Goal: Task Accomplishment & Management: Manage account settings

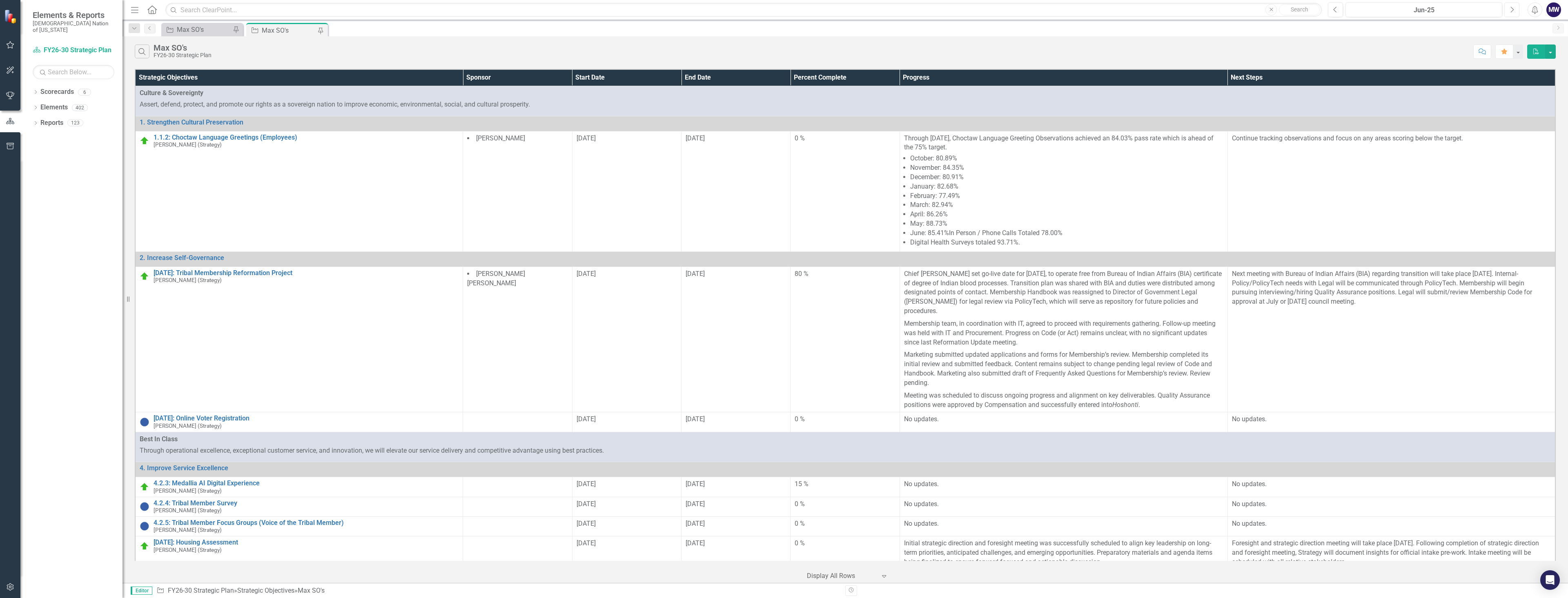
click at [1507, 13] on button "Next" at bounding box center [1511, 10] width 15 height 15
click at [1512, 9] on icon "Next" at bounding box center [1511, 10] width 4 height 7
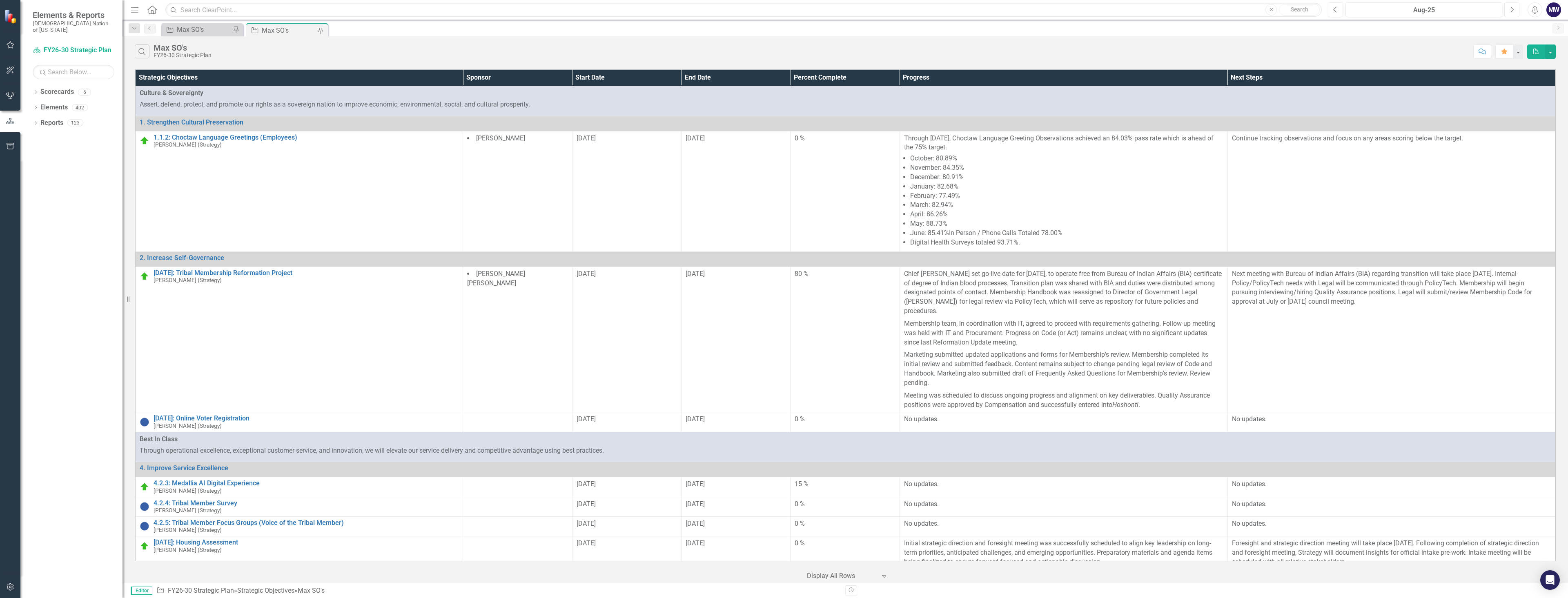
click at [1512, 9] on icon "Next" at bounding box center [1511, 10] width 4 height 7
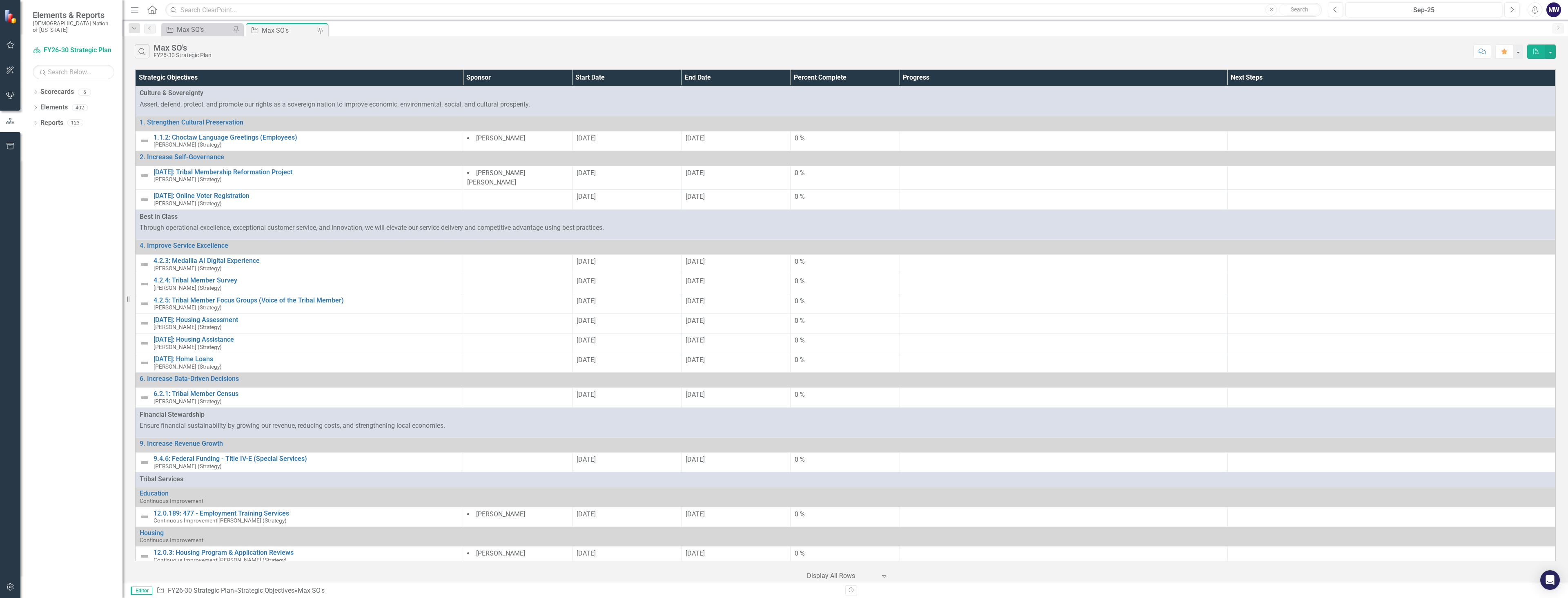
drag, startPoint x: 414, startPoint y: 37, endPoint x: 419, endPoint y: 60, distance: 23.5
click at [414, 37] on div "Search Max SO's FY26-30 Strategic Plan Comment Favorite PDF" at bounding box center [845, 50] width 1446 height 27
click at [1332, 8] on button "Previous" at bounding box center [1335, 10] width 15 height 15
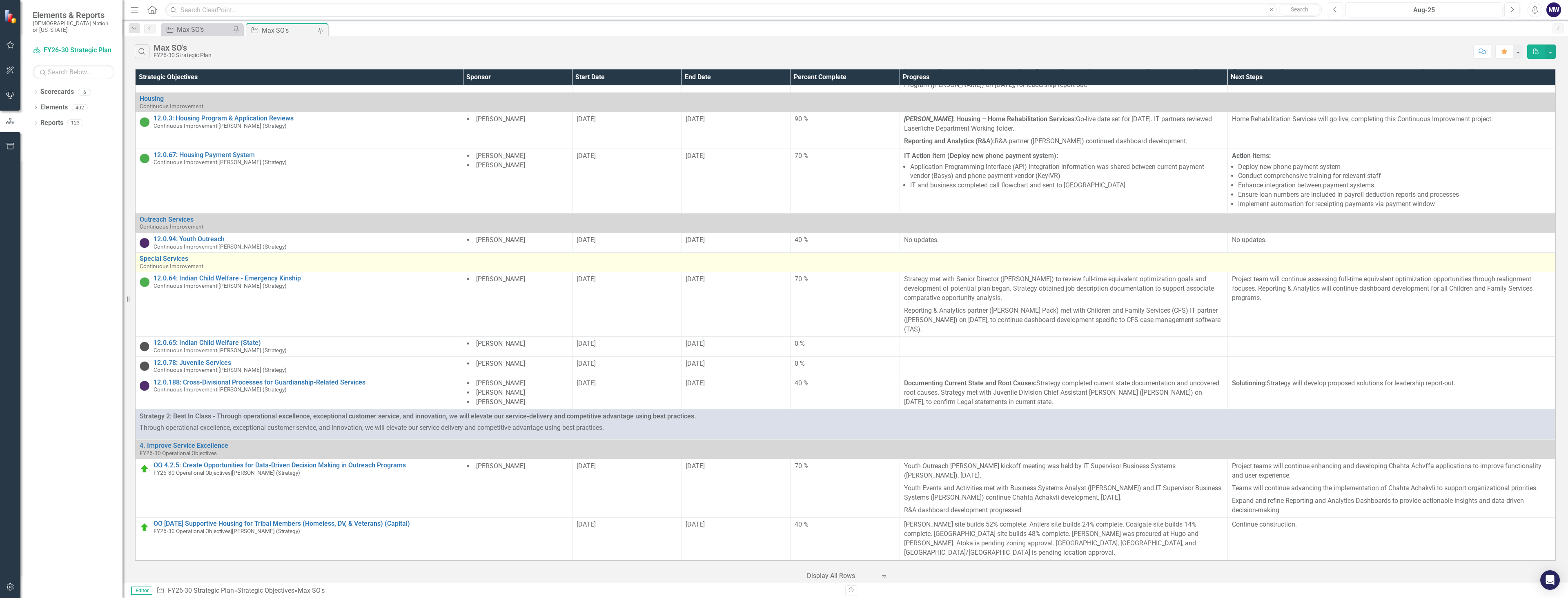
scroll to position [774, 0]
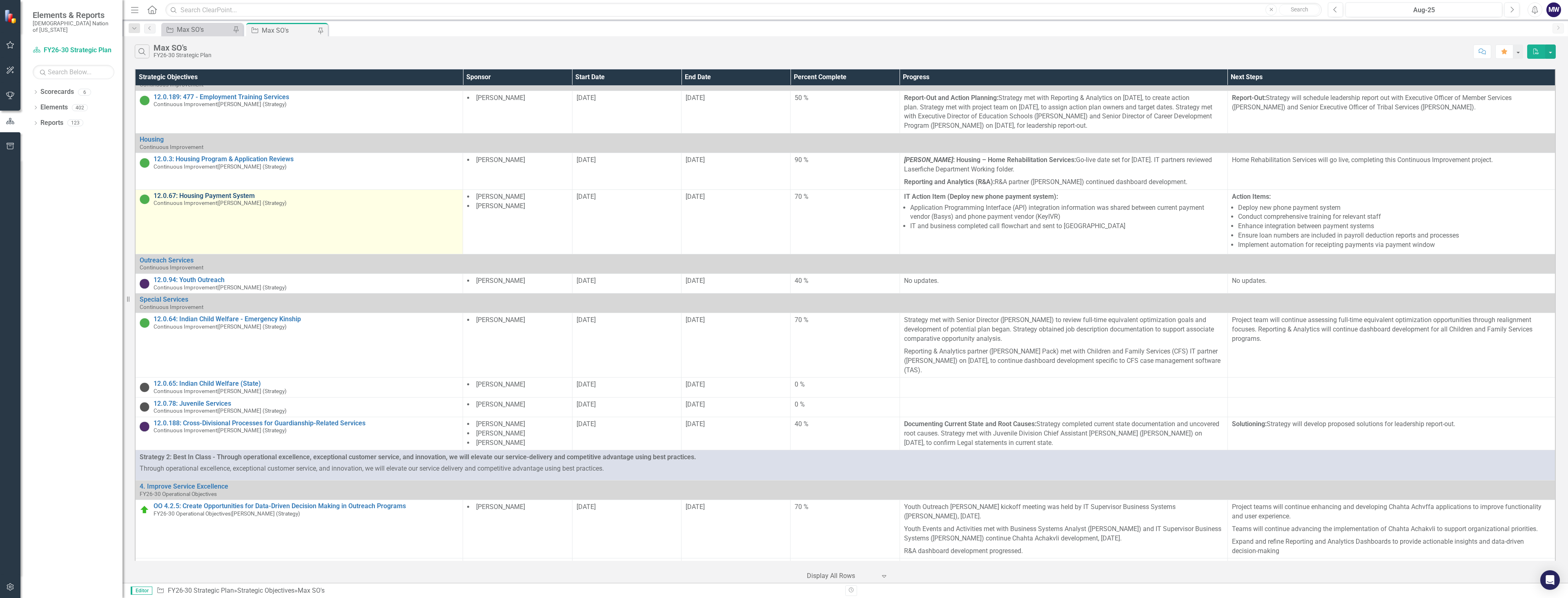
click at [234, 200] on link "12.0.67: Housing Payment System" at bounding box center [306, 196] width 305 height 7
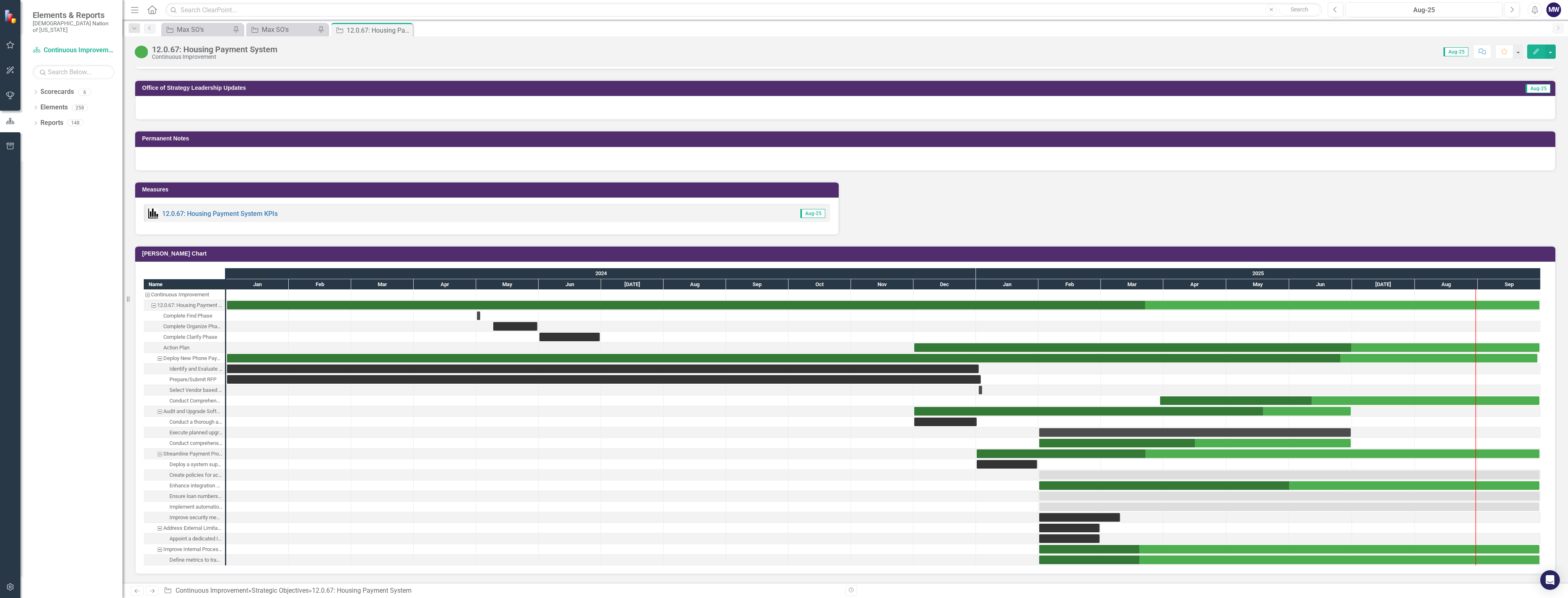
scroll to position [816, 0]
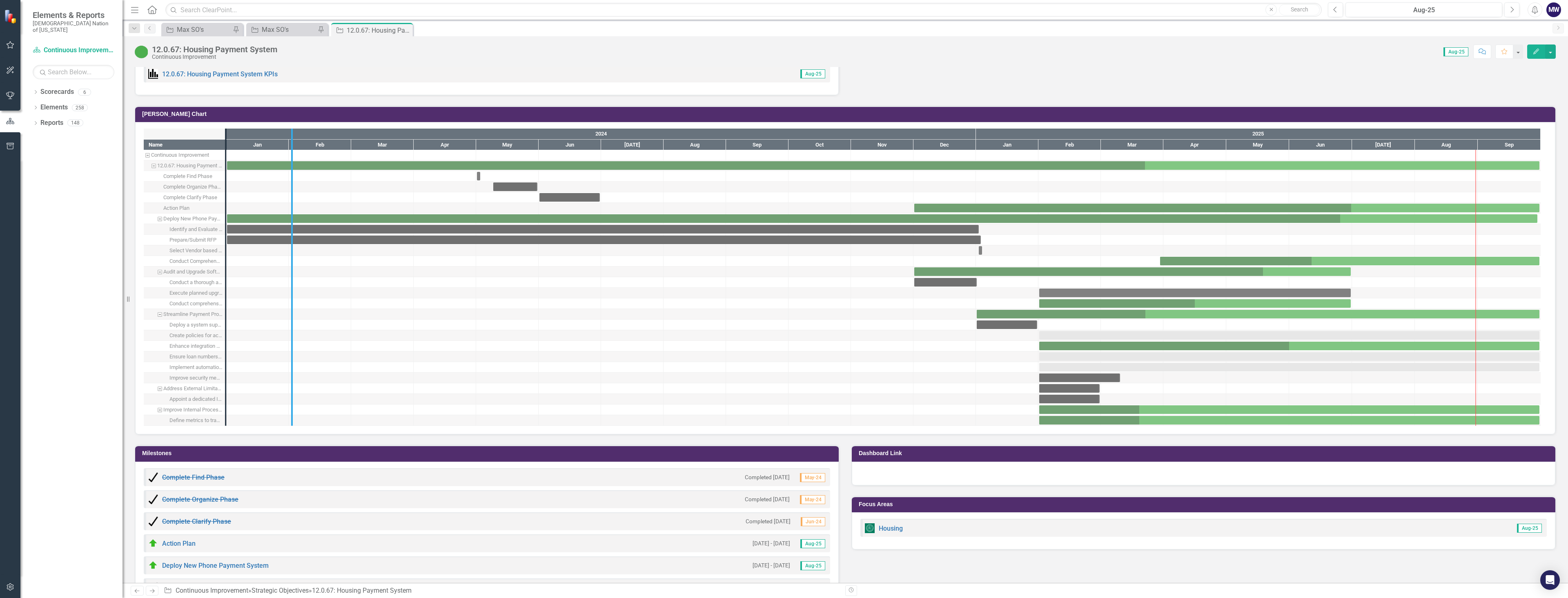
drag, startPoint x: 227, startPoint y: 385, endPoint x: 296, endPoint y: 384, distance: 69.0
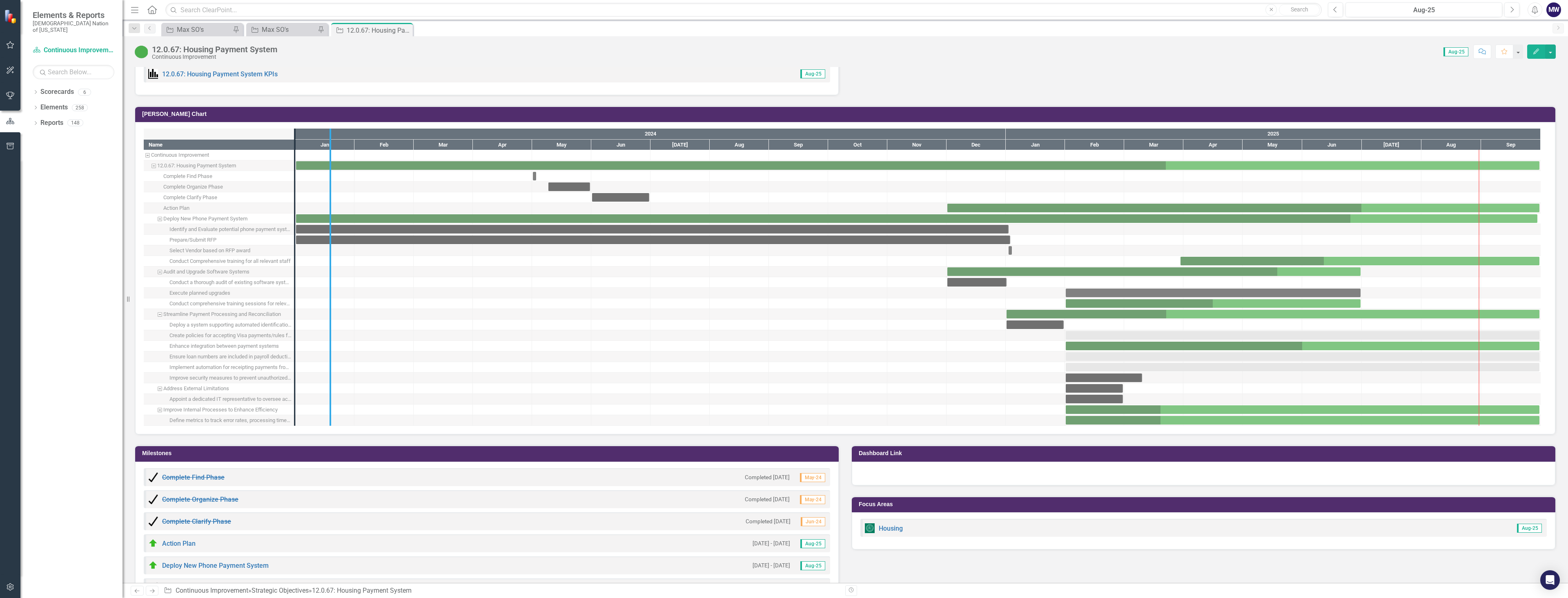
drag, startPoint x: 298, startPoint y: 331, endPoint x: 351, endPoint y: 329, distance: 53.0
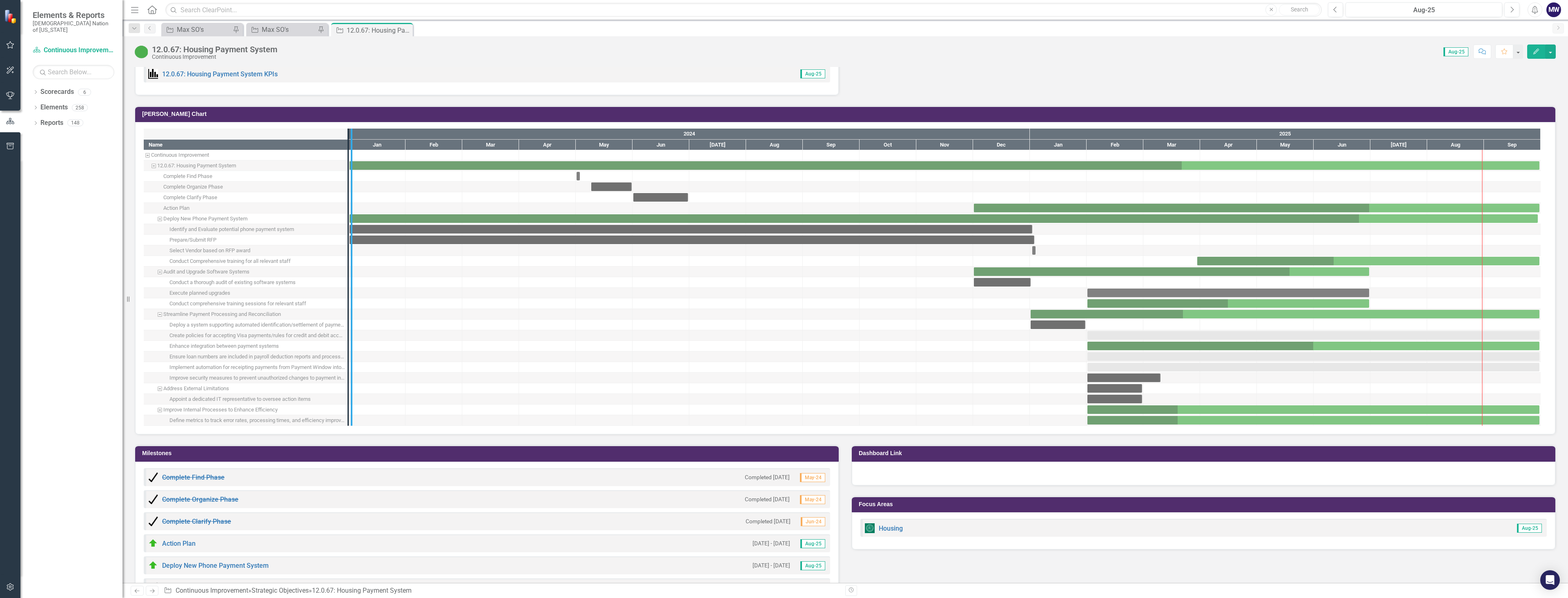
drag, startPoint x: 347, startPoint y: 336, endPoint x: 391, endPoint y: 333, distance: 44.1
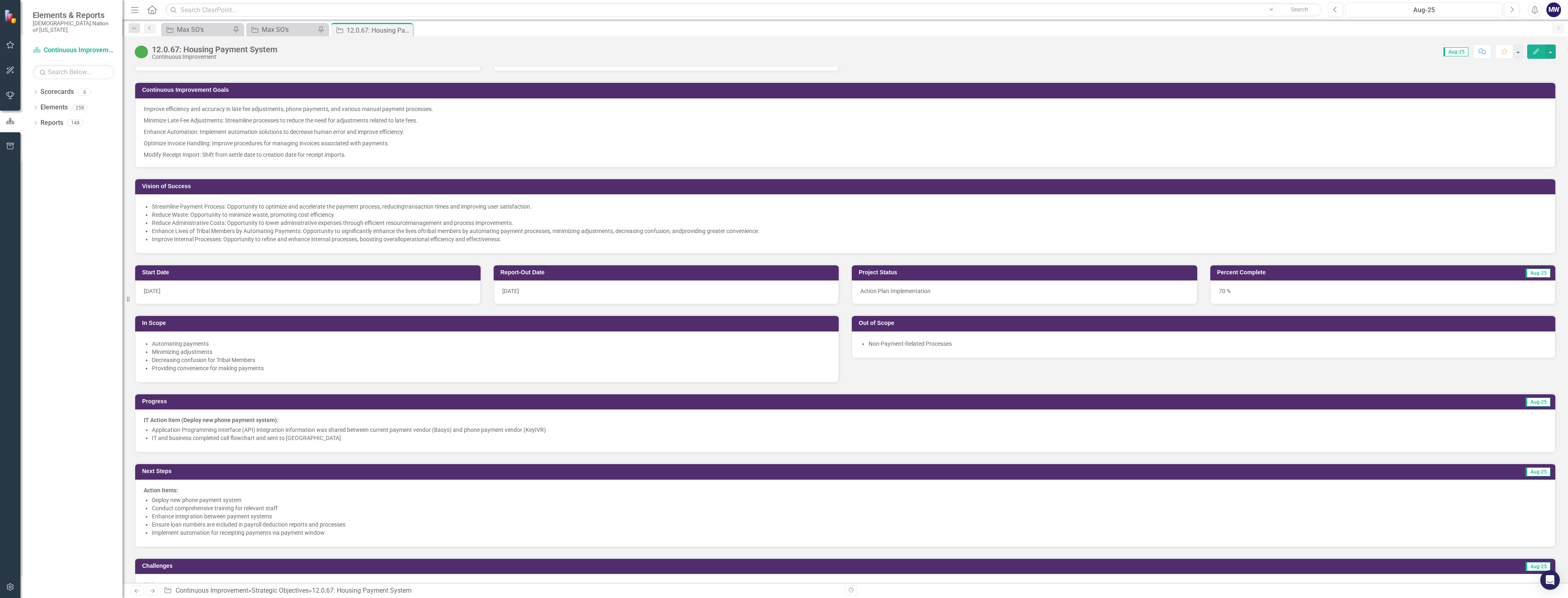
scroll to position [0, 0]
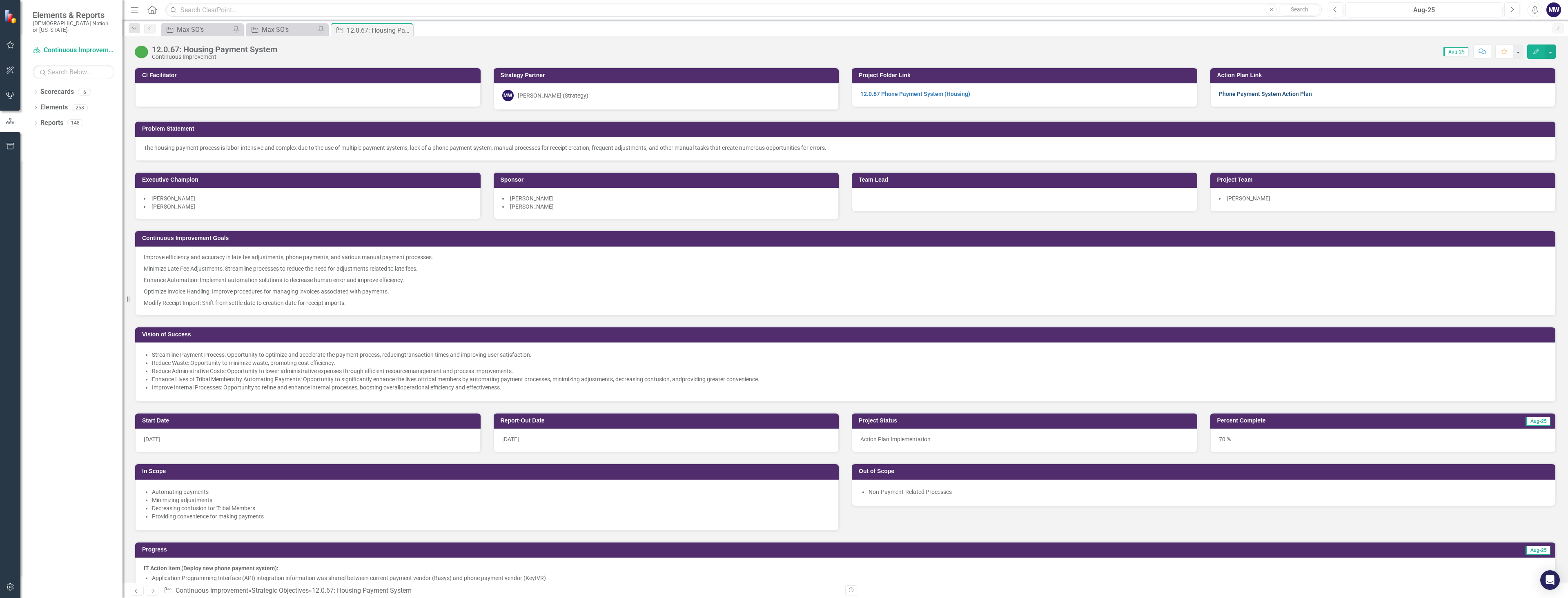
click at [1266, 94] on link "Phone Payment System Action Plan" at bounding box center [1265, 94] width 93 height 7
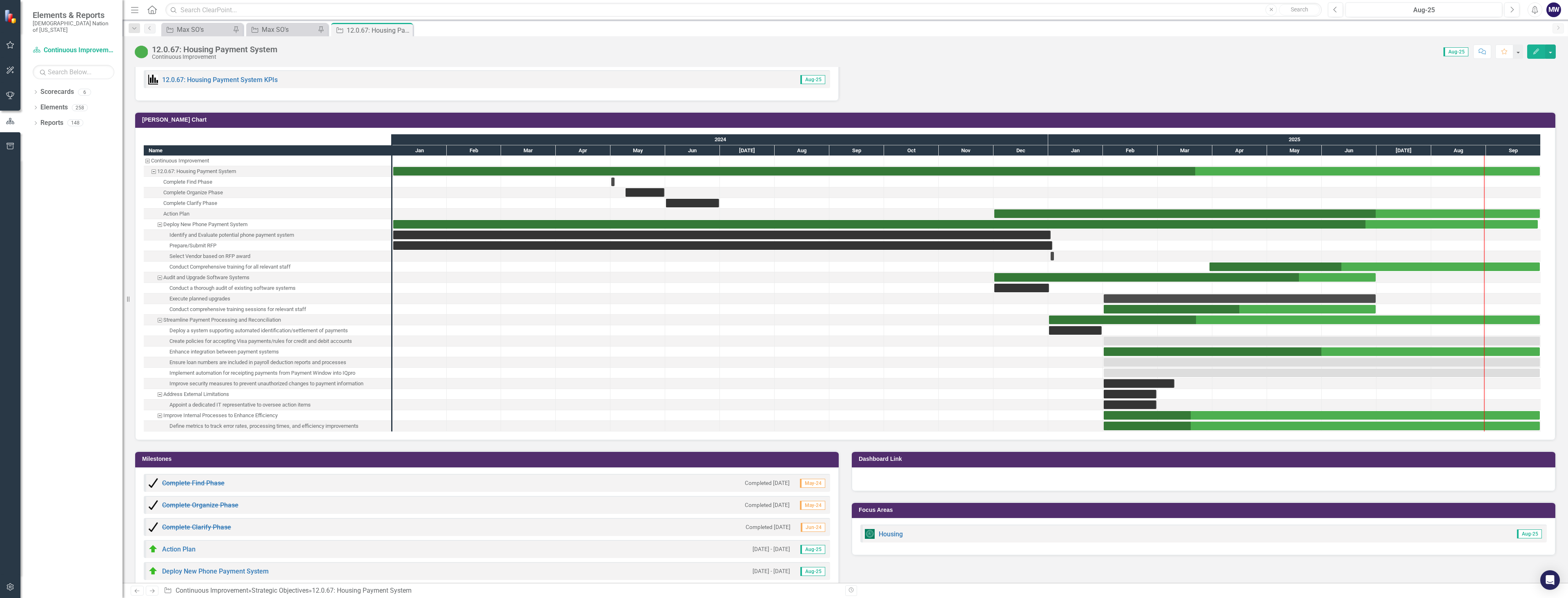
scroll to position [816, 0]
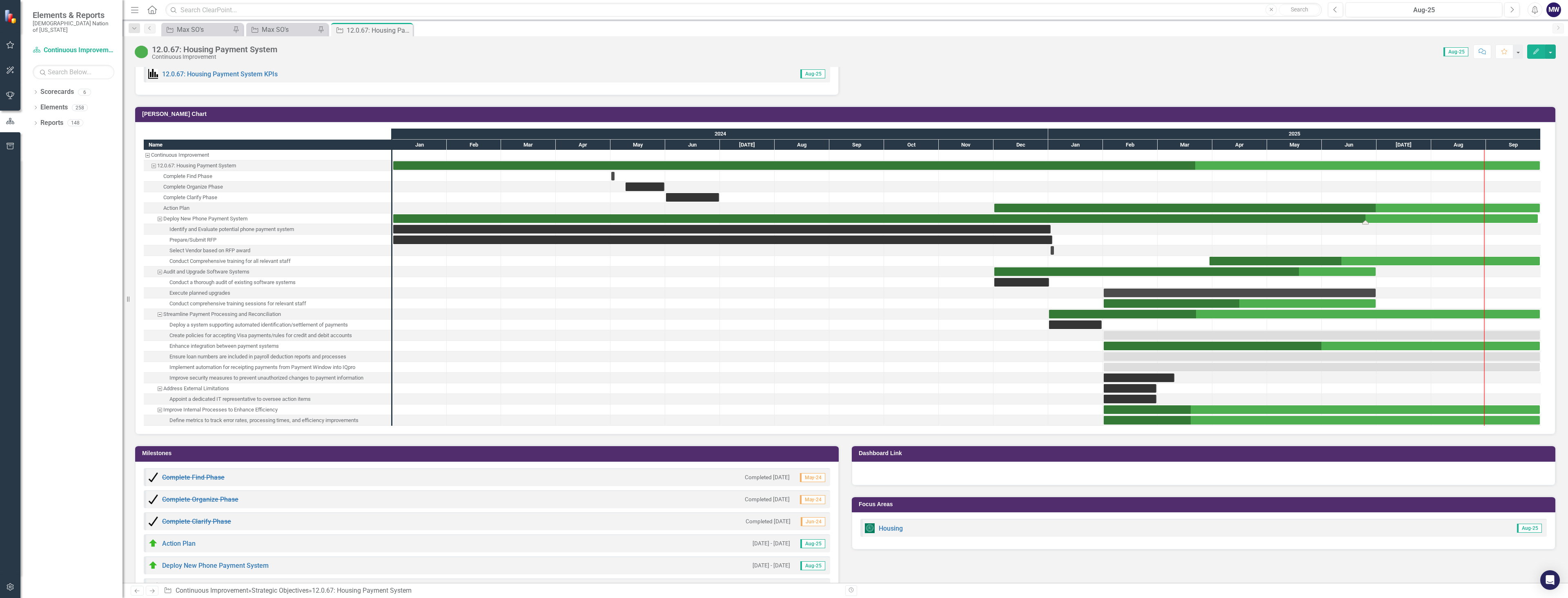
click at [1066, 218] on div "Task: Start date: 2024-01-01 End date: 2025-09-29" at bounding box center [965, 218] width 1144 height 9
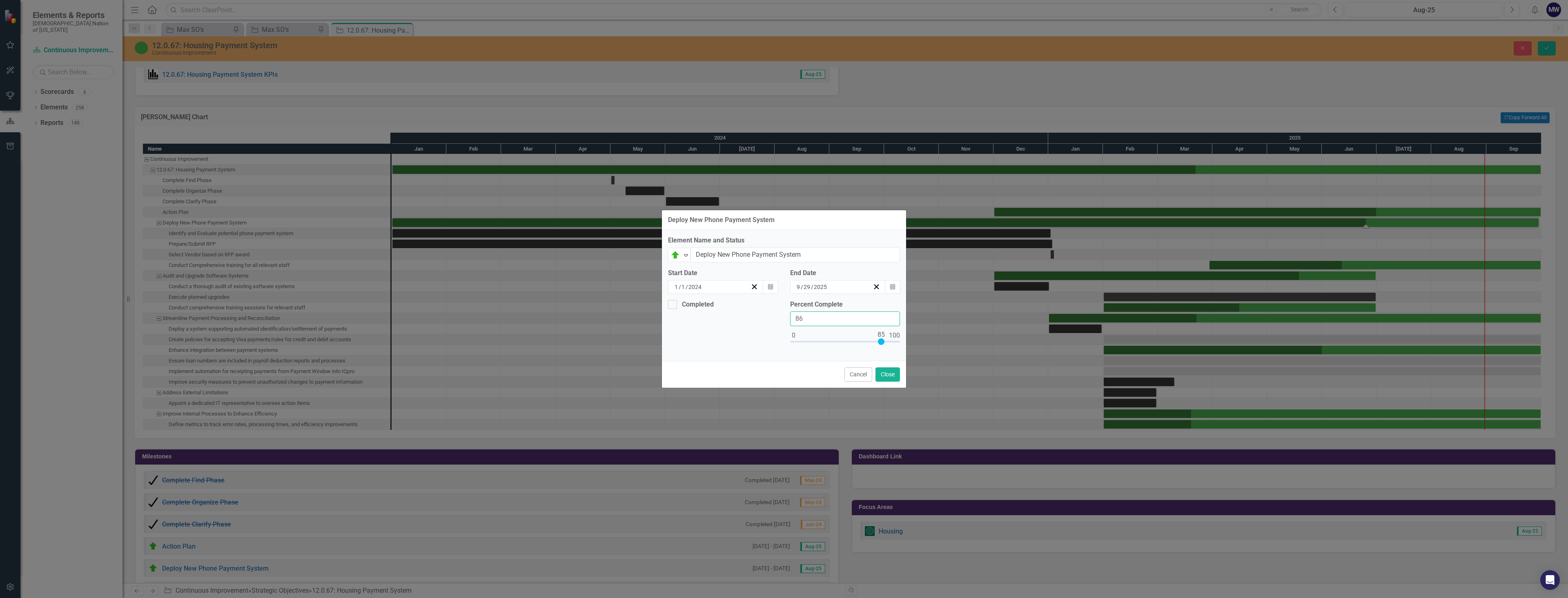
click at [891, 316] on input "86" at bounding box center [845, 319] width 110 height 15
click at [891, 316] on input "87" at bounding box center [845, 319] width 110 height 15
click at [892, 315] on input "88" at bounding box center [845, 319] width 110 height 15
click at [892, 315] on input "89" at bounding box center [845, 319] width 110 height 15
type input "90"
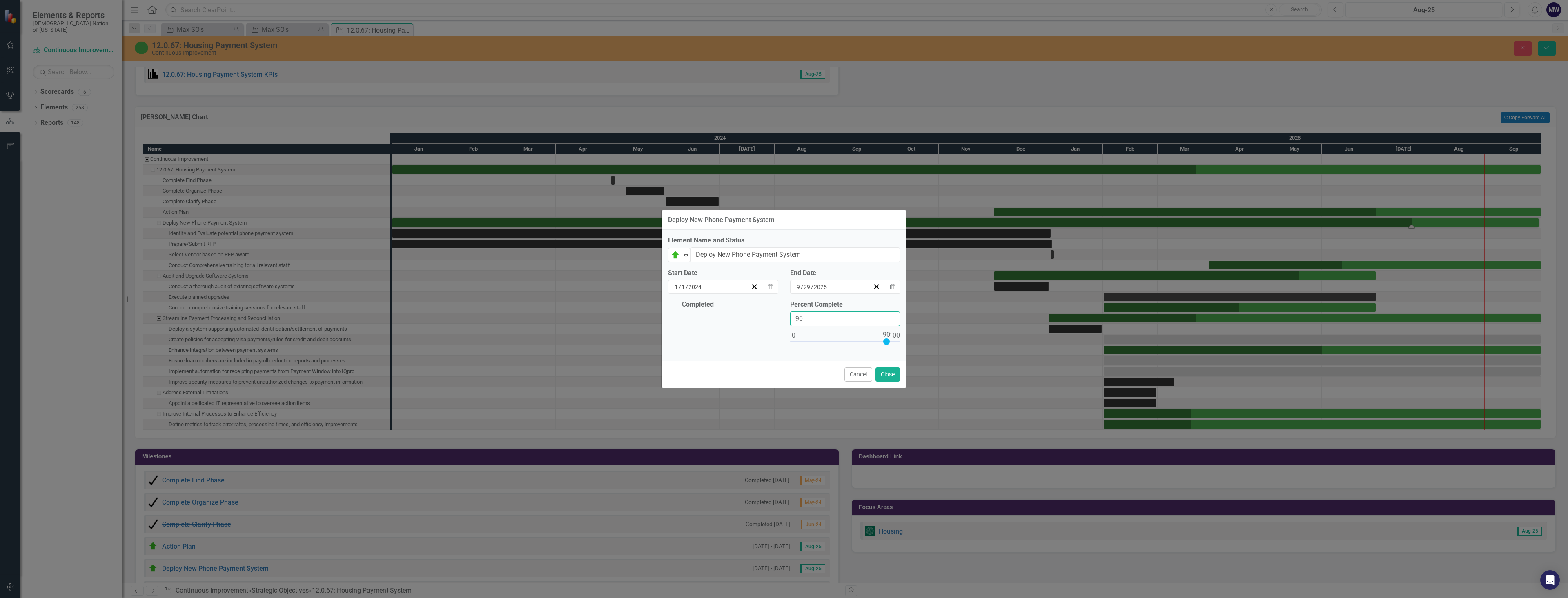
click at [892, 315] on input "90" at bounding box center [845, 319] width 110 height 15
click at [886, 377] on button "Close" at bounding box center [887, 374] width 24 height 14
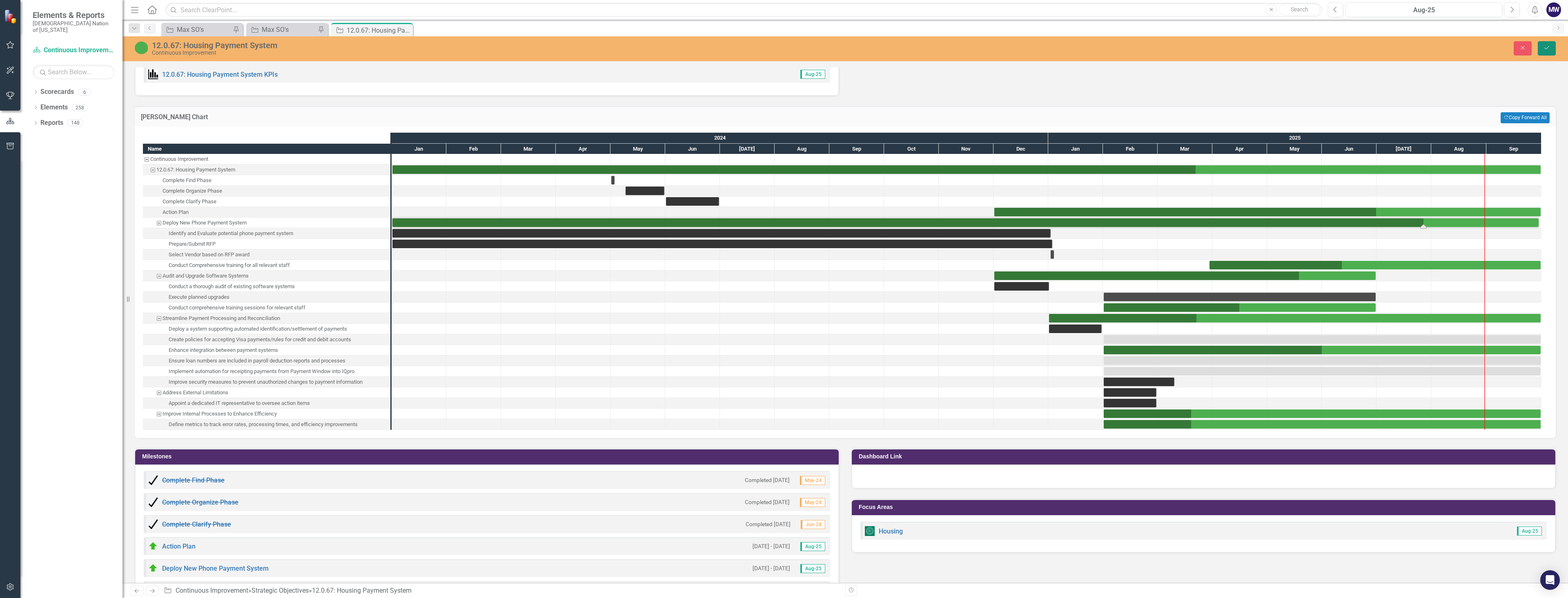
click at [1550, 50] on button "Save" at bounding box center [1547, 48] width 18 height 14
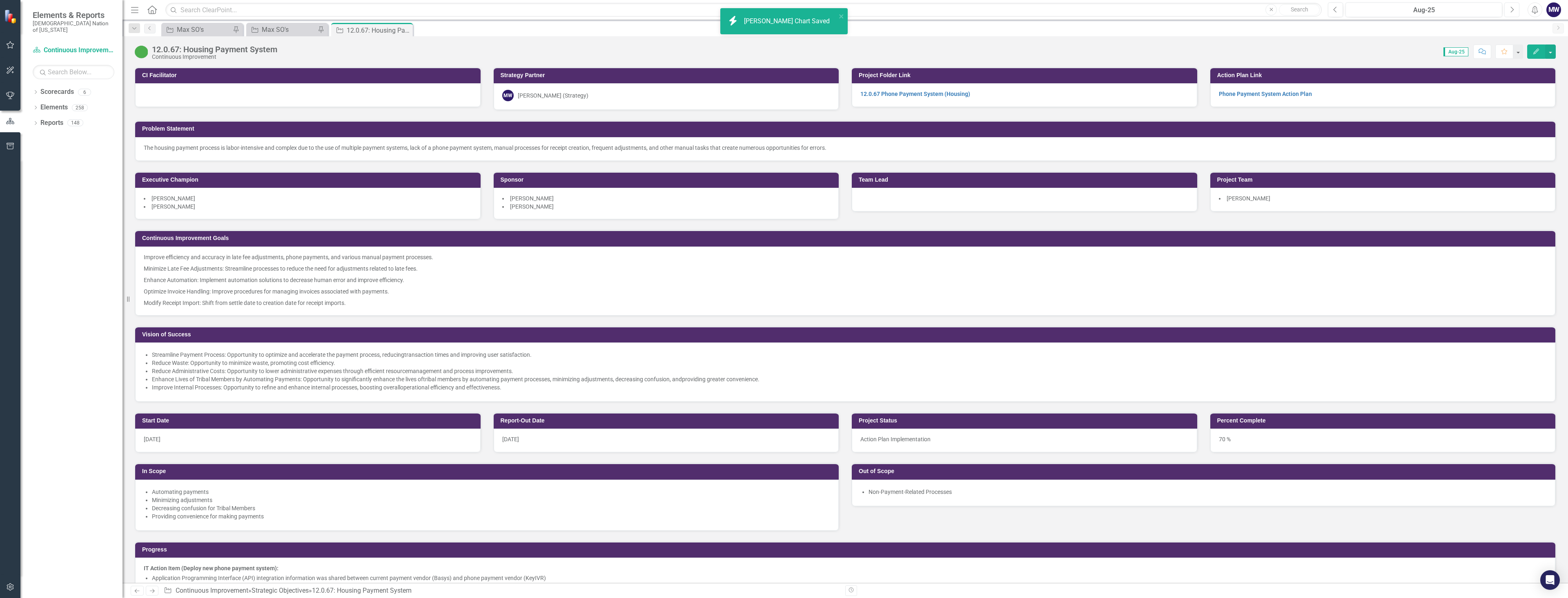
click at [1512, 10] on icon "Next" at bounding box center [1511, 10] width 4 height 7
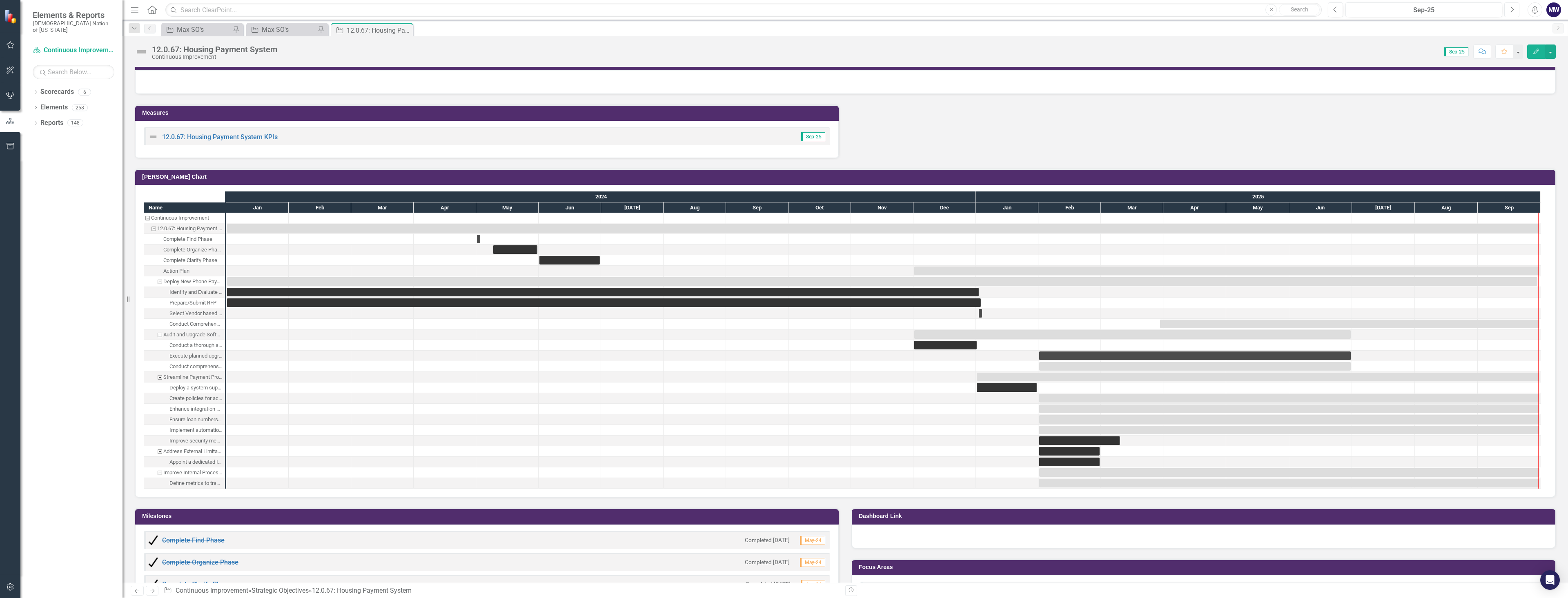
scroll to position [694, 0]
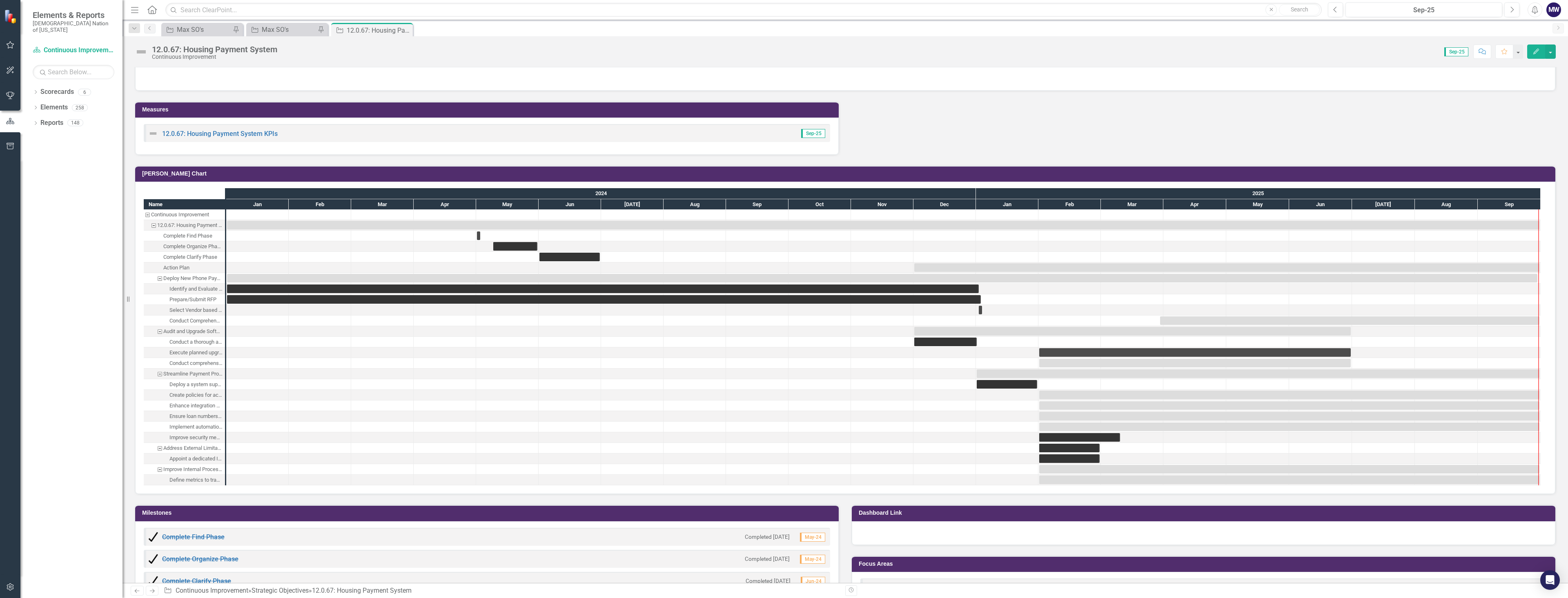
drag, startPoint x: 229, startPoint y: 436, endPoint x: 288, endPoint y: 436, distance: 59.0
click at [288, 436] on div at bounding box center [257, 437] width 63 height 10
click at [1555, 168] on div "Gantt Chart Name Continuous Improvement 12.0.67: Housing Payment System Complet…" at bounding box center [845, 324] width 1433 height 339
click at [1537, 175] on h3 "[PERSON_NAME] Chart" at bounding box center [846, 173] width 1409 height 6
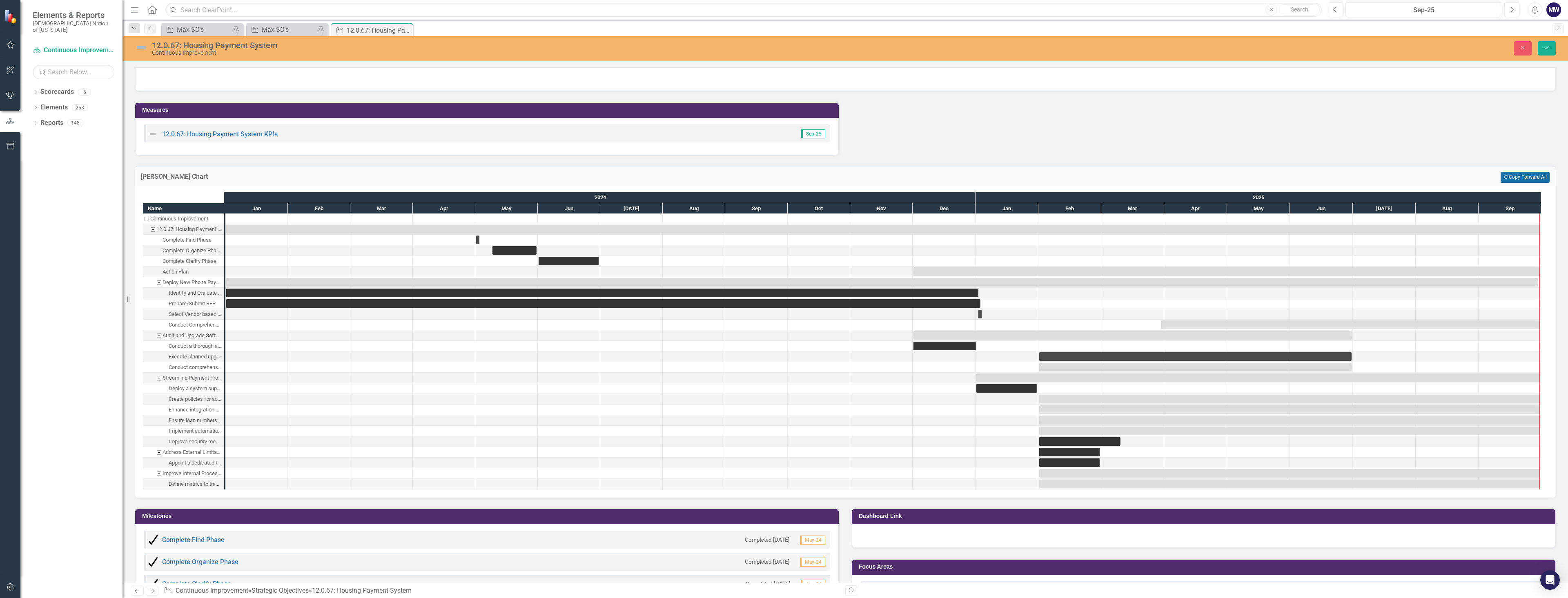
click at [1513, 173] on button "Copy Forward Copy Forward All" at bounding box center [1525, 176] width 49 height 10
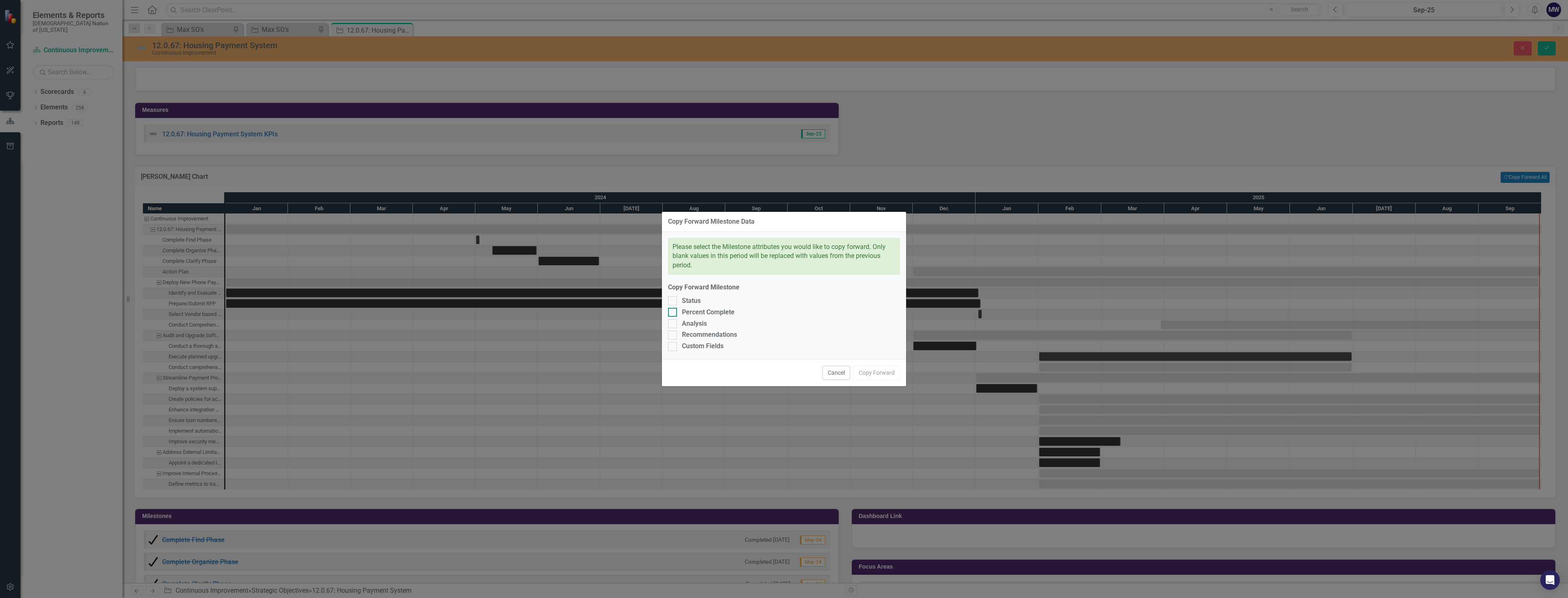
click at [673, 311] on div at bounding box center [672, 312] width 9 height 9
click at [673, 311] on input "Percent Complete" at bounding box center [670, 310] width 5 height 5
checkbox input "true"
click at [671, 302] on input "Status" at bounding box center [670, 299] width 5 height 5
checkbox input "true"
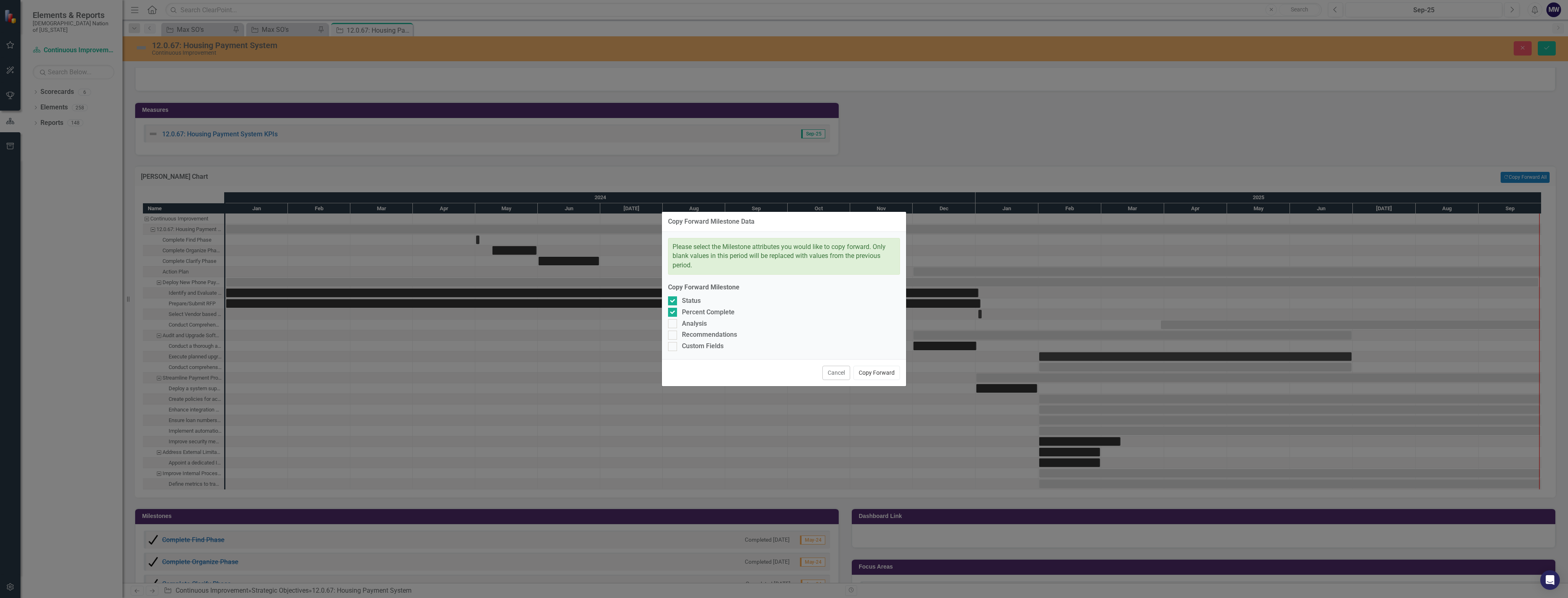
click at [889, 375] on button "Copy Forward" at bounding box center [877, 372] width 46 height 14
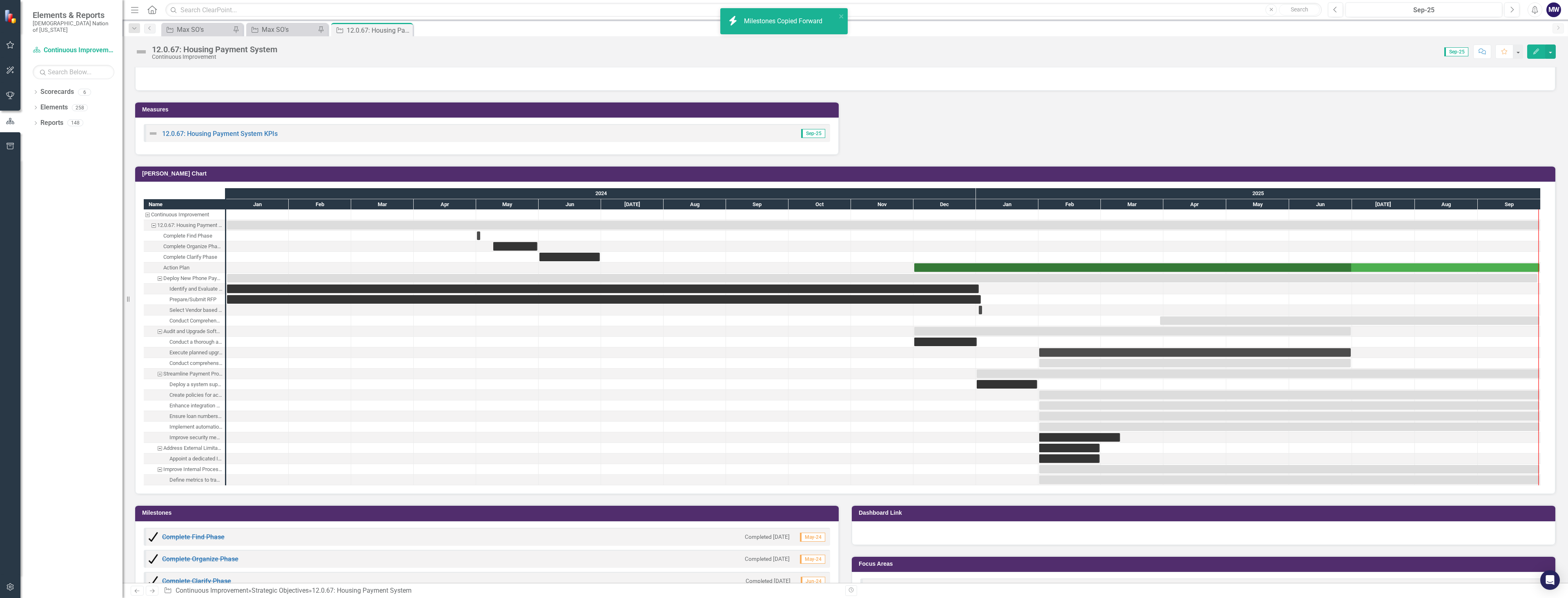
drag, startPoint x: 226, startPoint y: 443, endPoint x: 323, endPoint y: 442, distance: 97.0
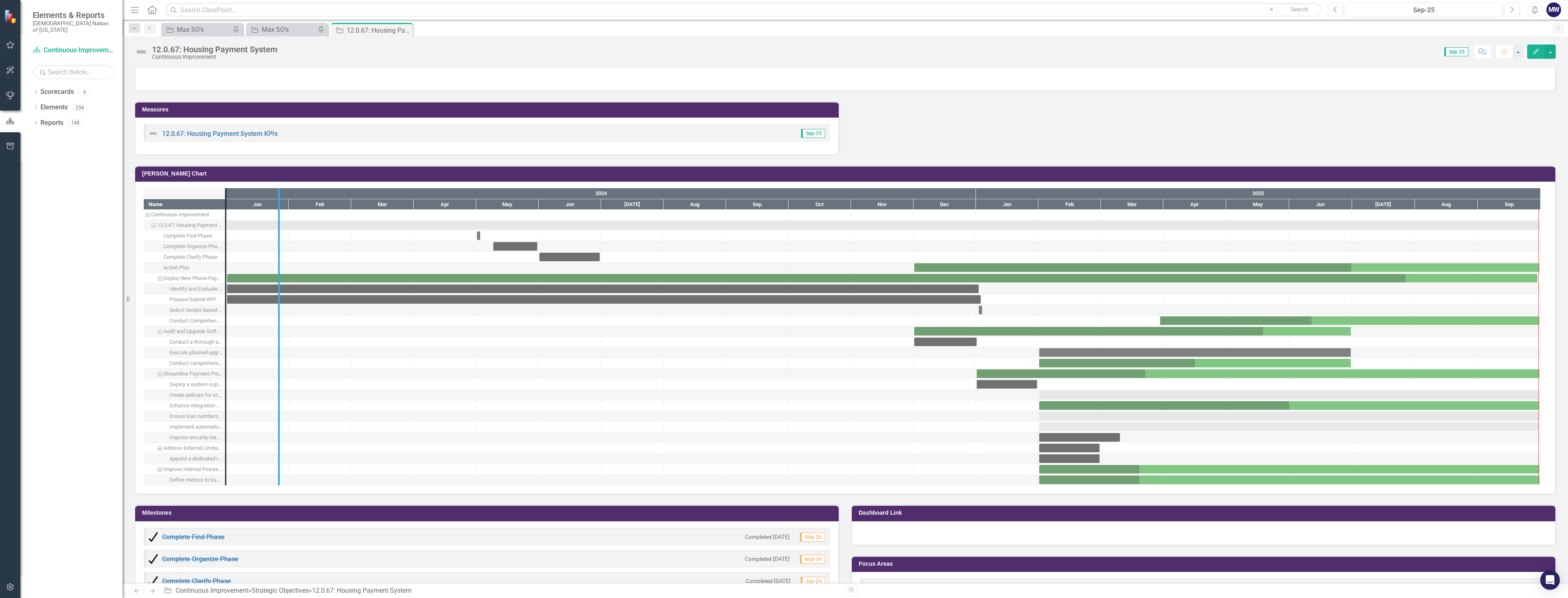
drag, startPoint x: 226, startPoint y: 450, endPoint x: 281, endPoint y: 449, distance: 55.0
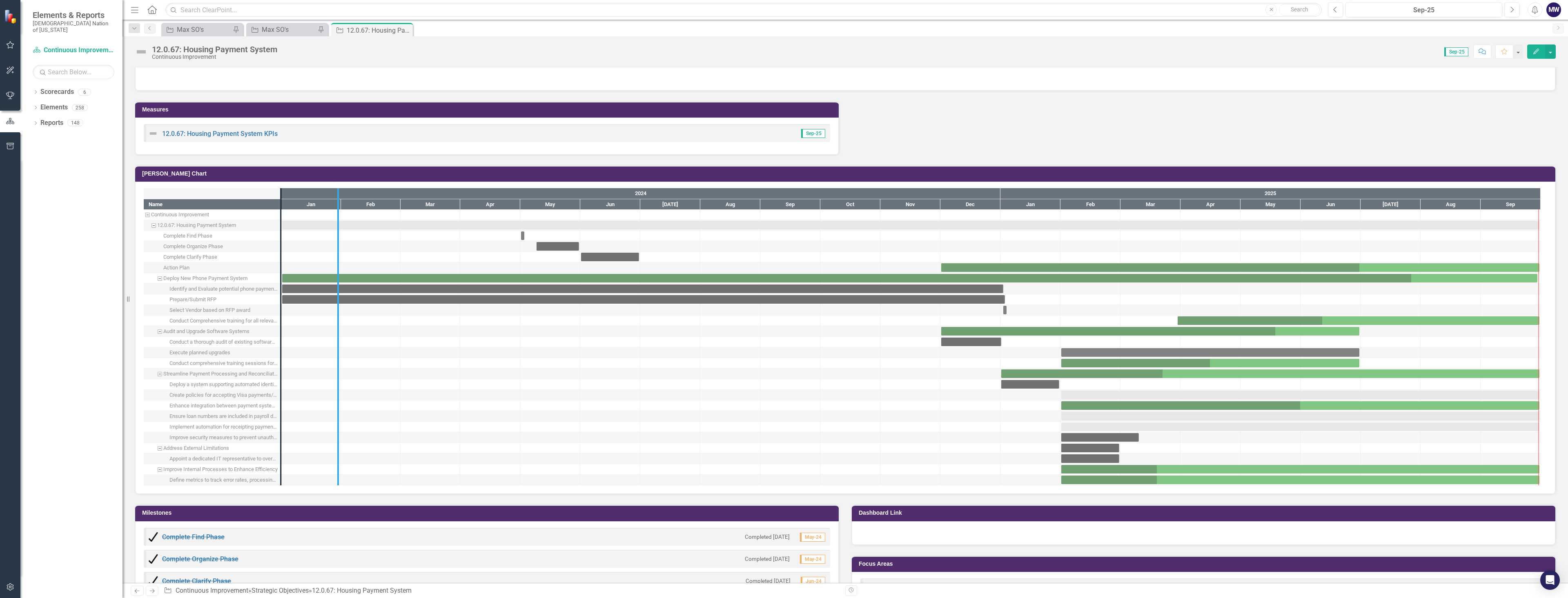
drag, startPoint x: 280, startPoint y: 452, endPoint x: 338, endPoint y: 450, distance: 58.0
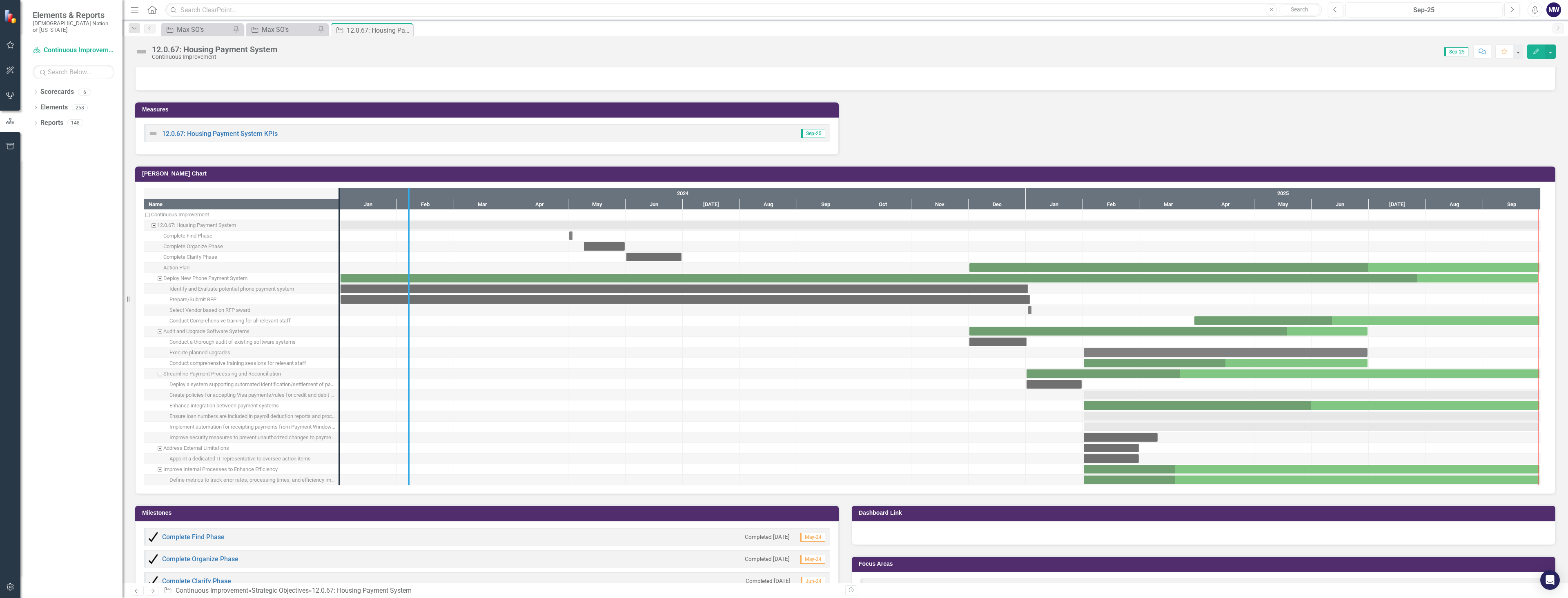
drag, startPoint x: 340, startPoint y: 436, endPoint x: 411, endPoint y: 432, distance: 71.1
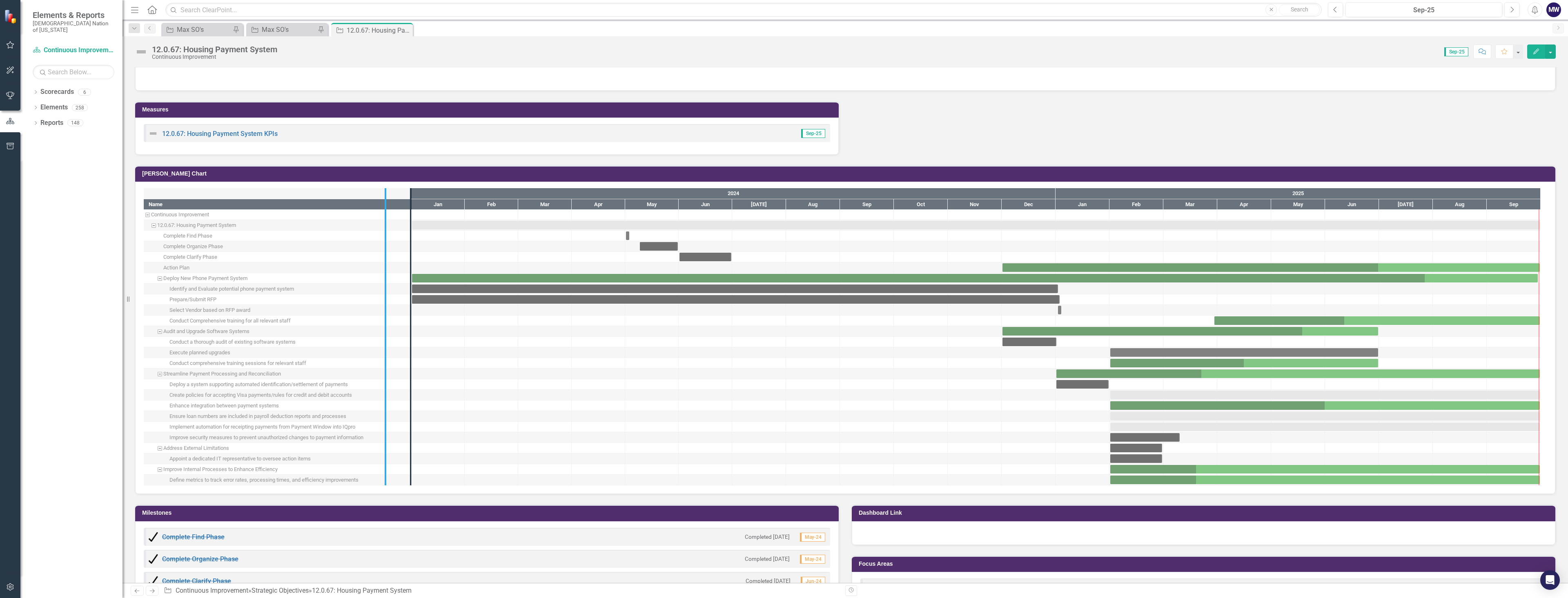
drag, startPoint x: 414, startPoint y: 461, endPoint x: 387, endPoint y: 461, distance: 27.0
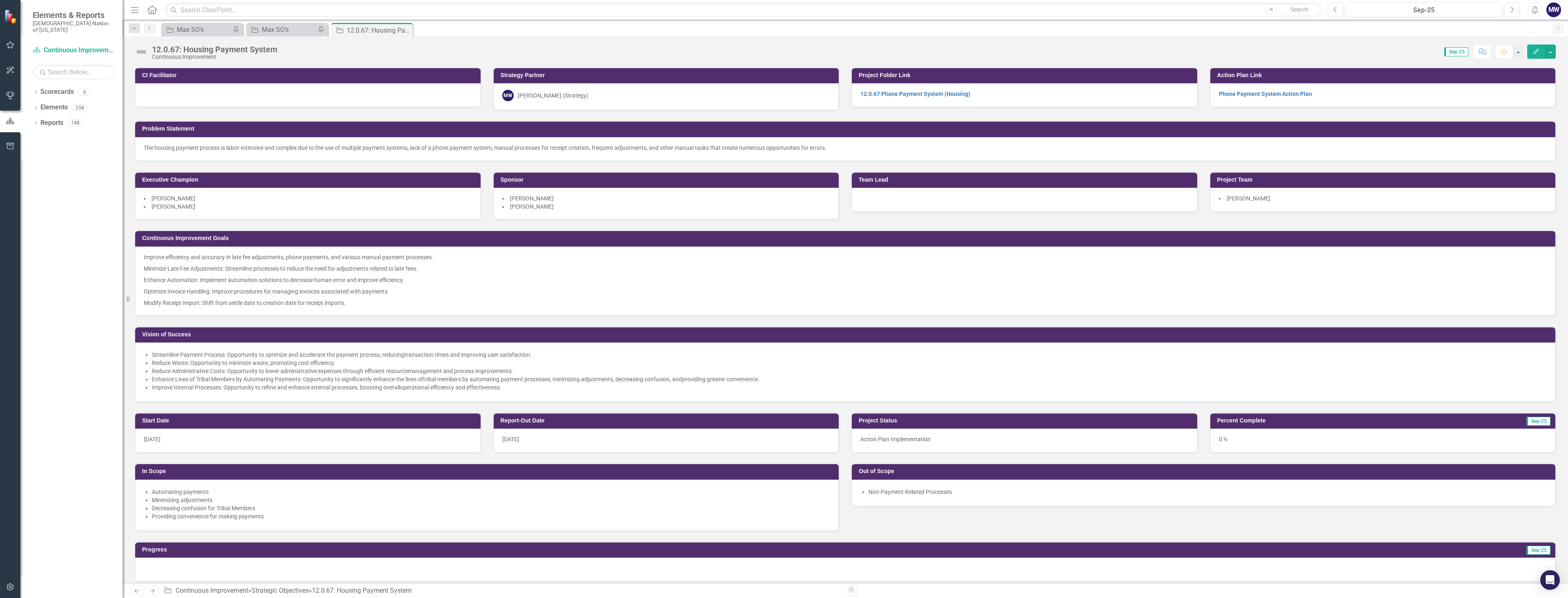
scroll to position [694, 0]
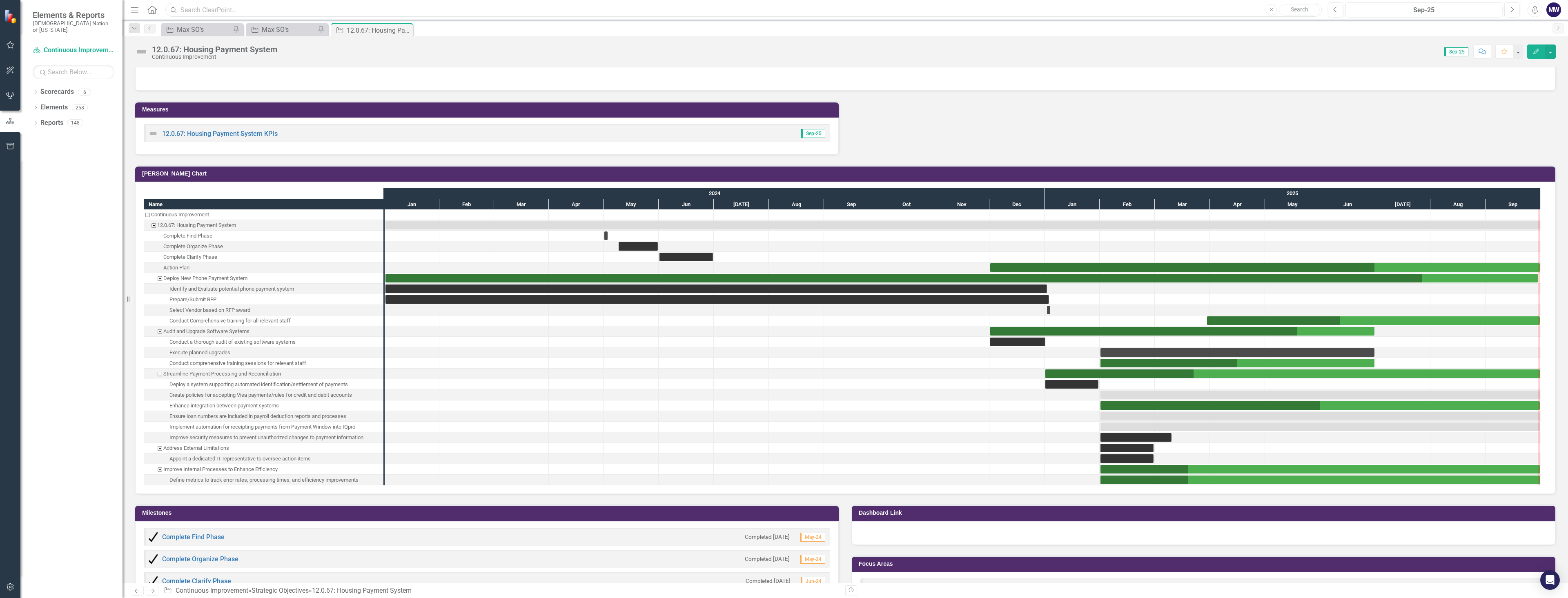
click at [321, 3] on input "text" at bounding box center [744, 10] width 1157 height 14
type input "contact center"
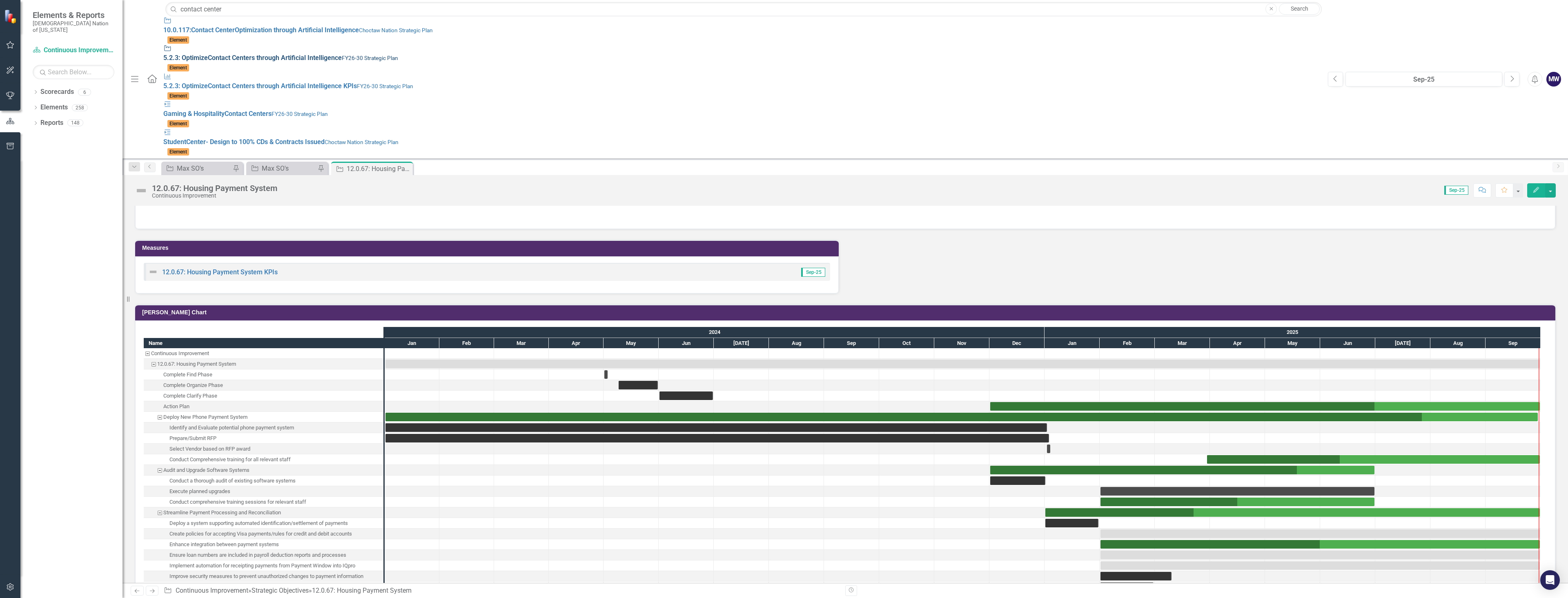
click at [323, 54] on span "5.2.3: Optimize Contact Center s through Artificial Intelligence" at bounding box center [252, 58] width 178 height 8
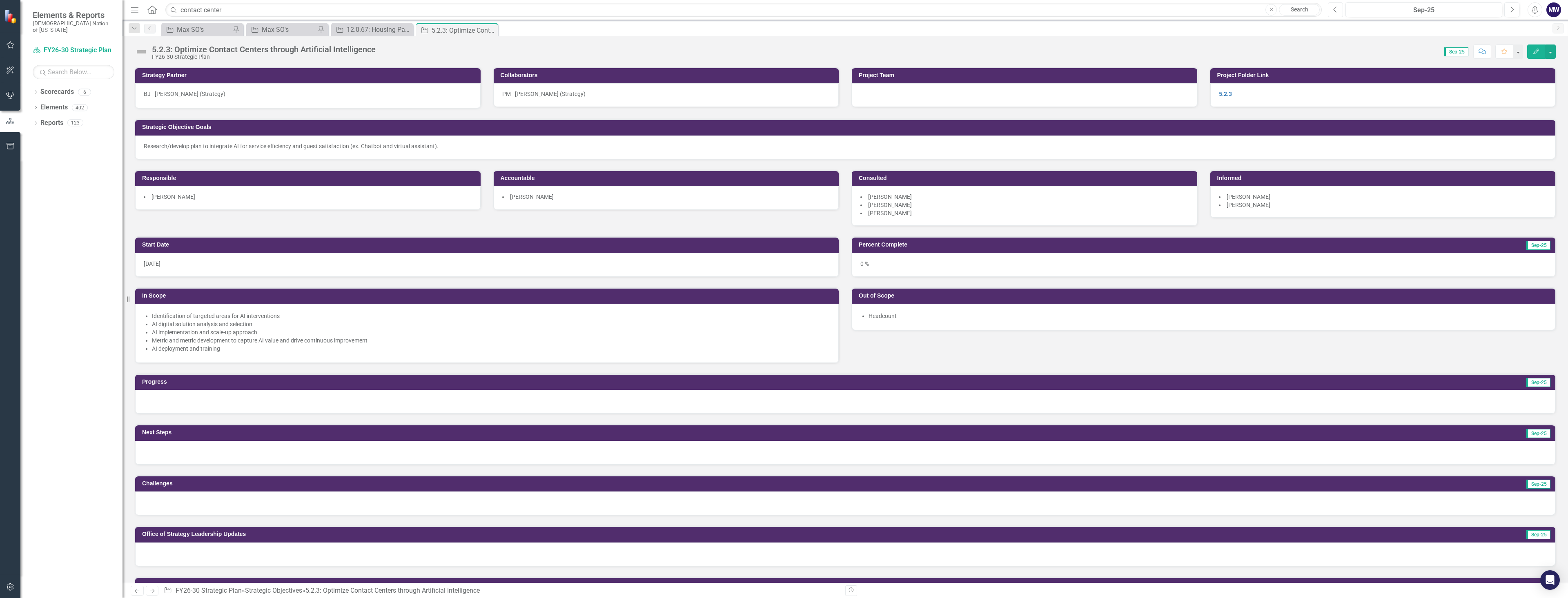
click at [1335, 8] on icon "button" at bounding box center [1335, 9] width 3 height 5
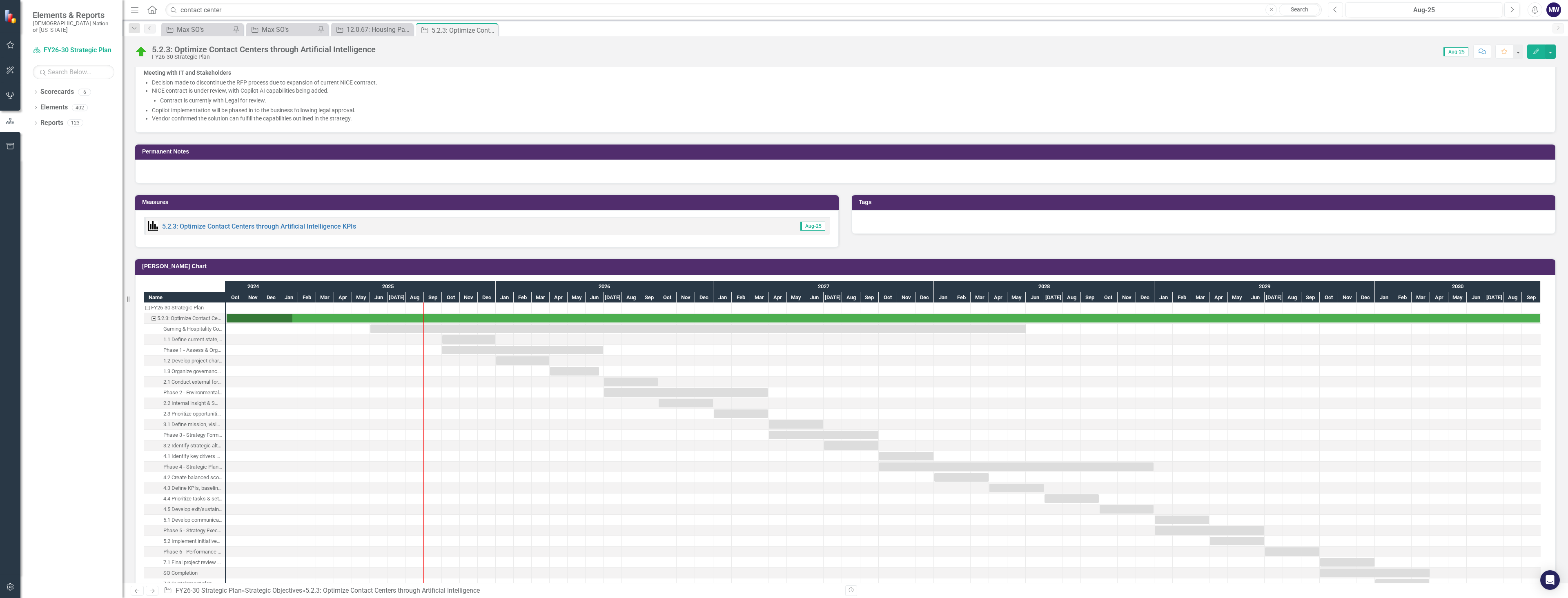
scroll to position [490, 0]
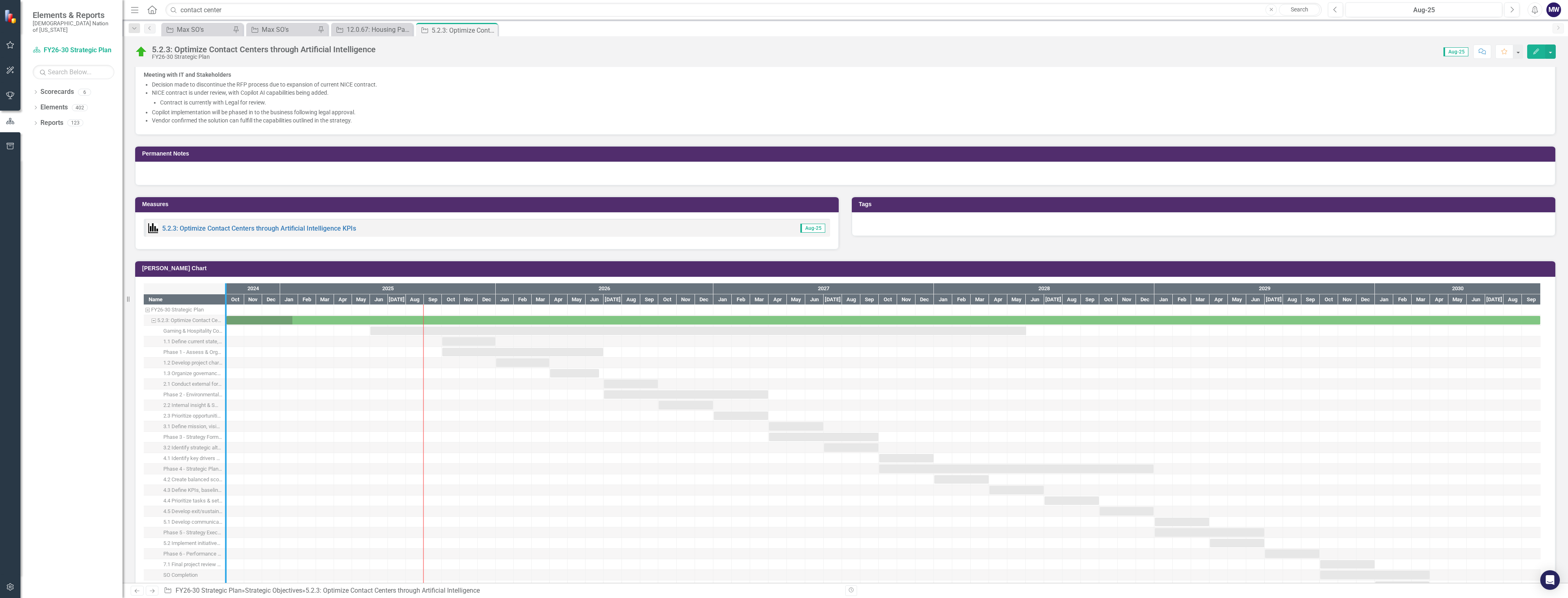
drag, startPoint x: 224, startPoint y: 479, endPoint x: 307, endPoint y: 479, distance: 83.0
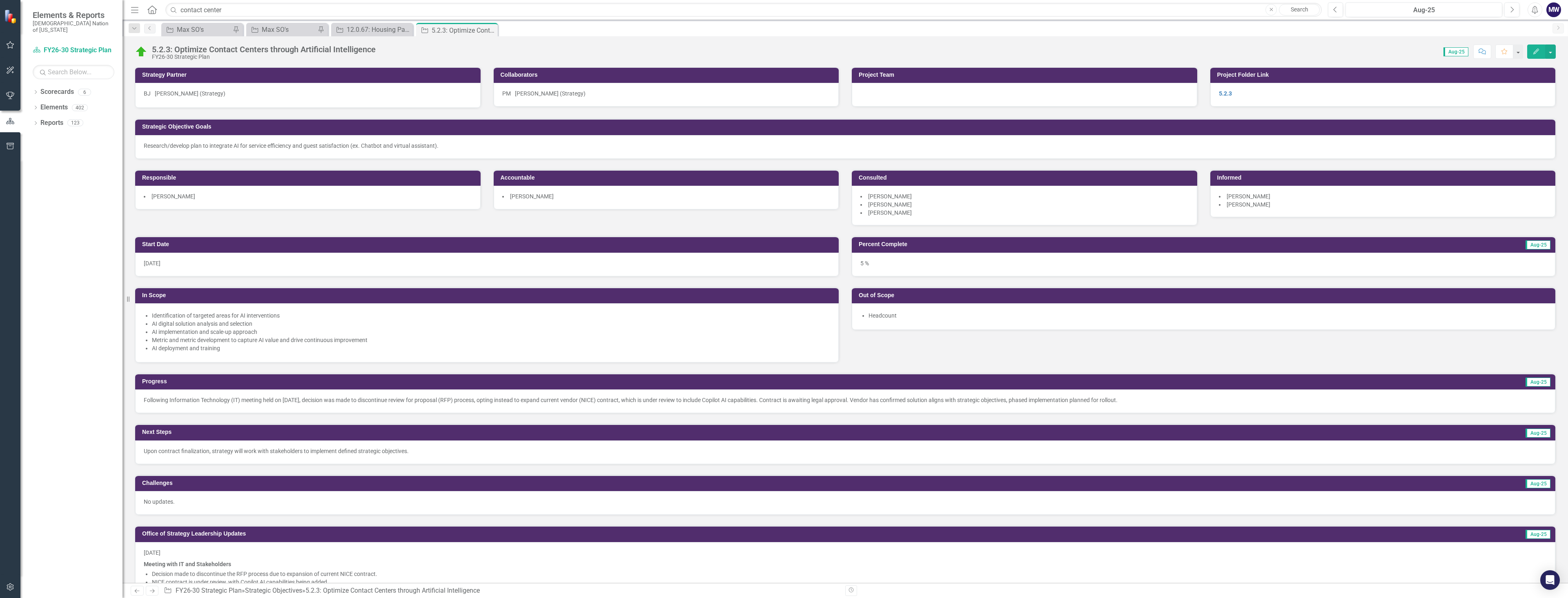
scroll to position [0, 0]
click at [278, 30] on div "Max SO's" at bounding box center [289, 29] width 54 height 10
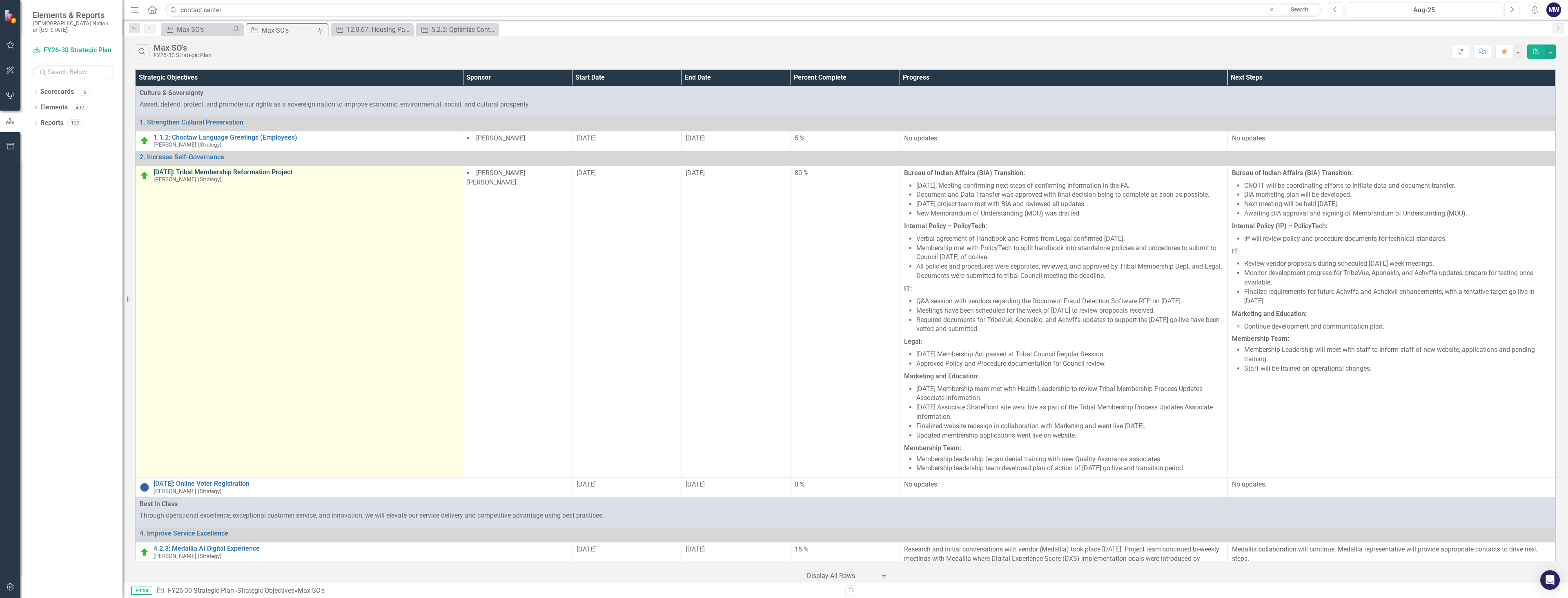
click at [254, 173] on link "[DATE]: Tribal Membership Reformation Project" at bounding box center [306, 172] width 305 height 7
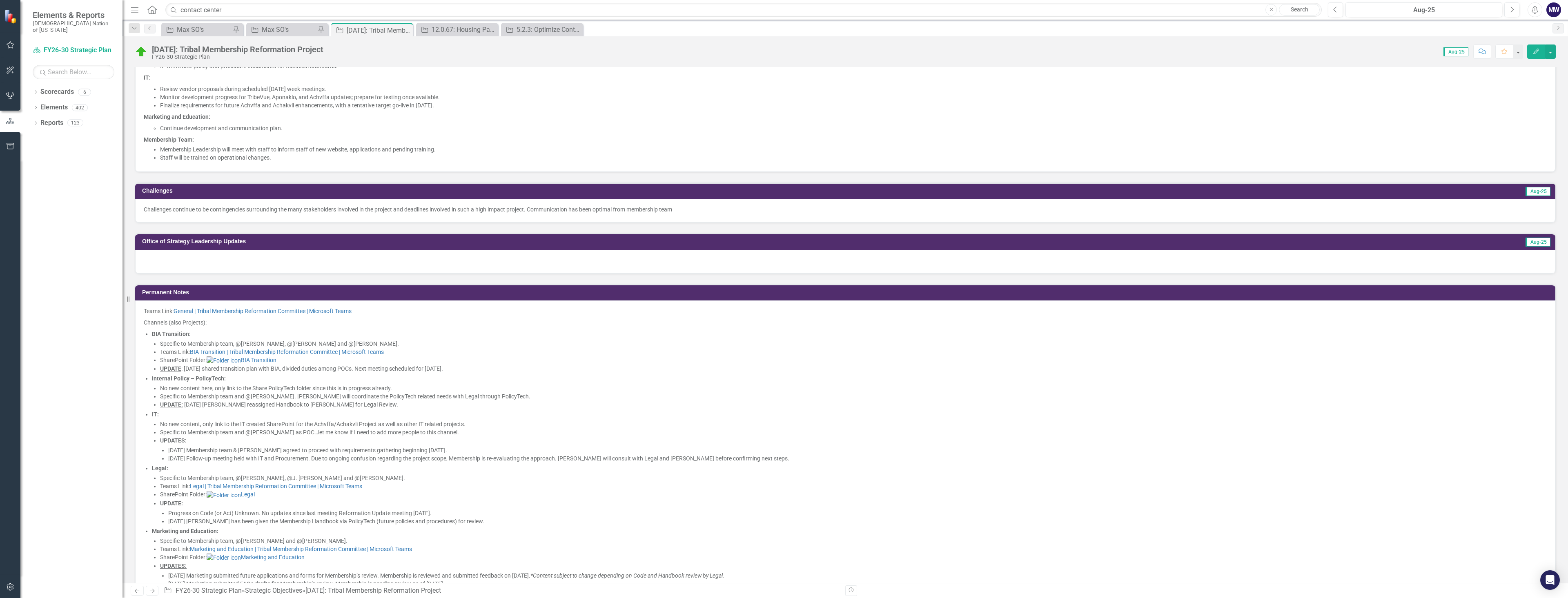
scroll to position [776, 0]
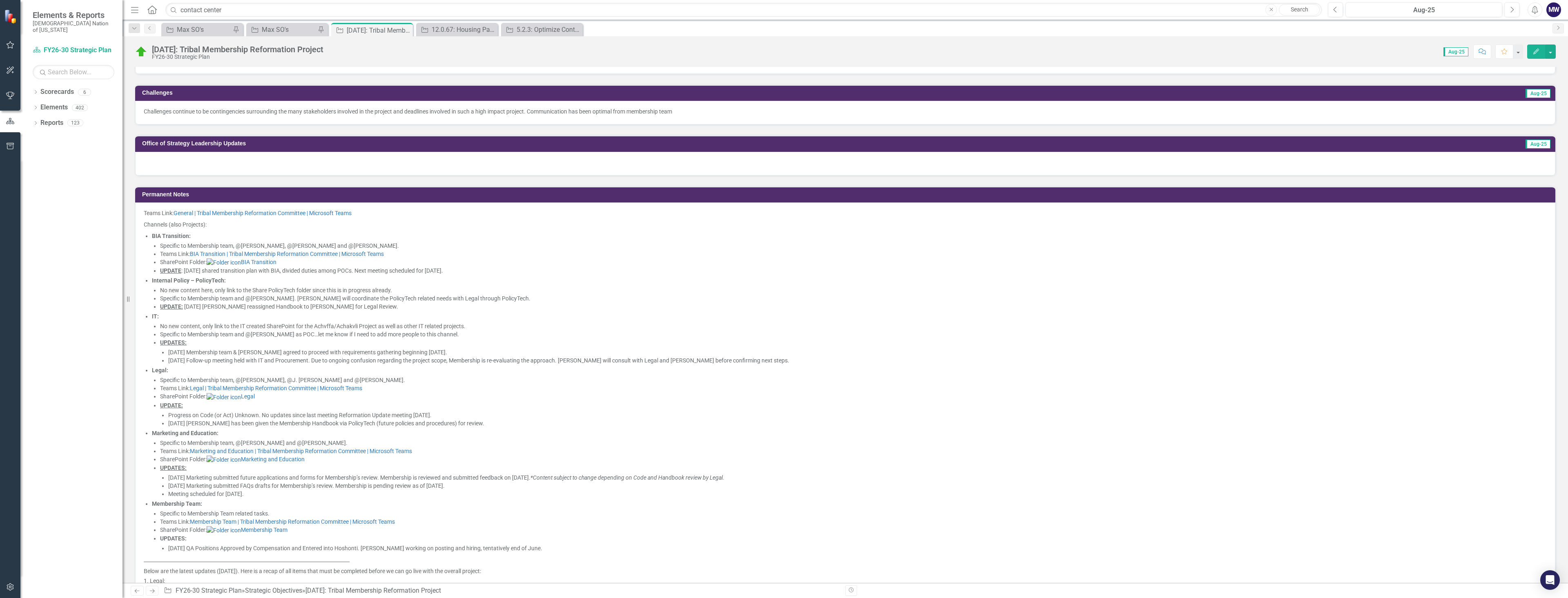
click at [341, 164] on div at bounding box center [845, 164] width 1420 height 24
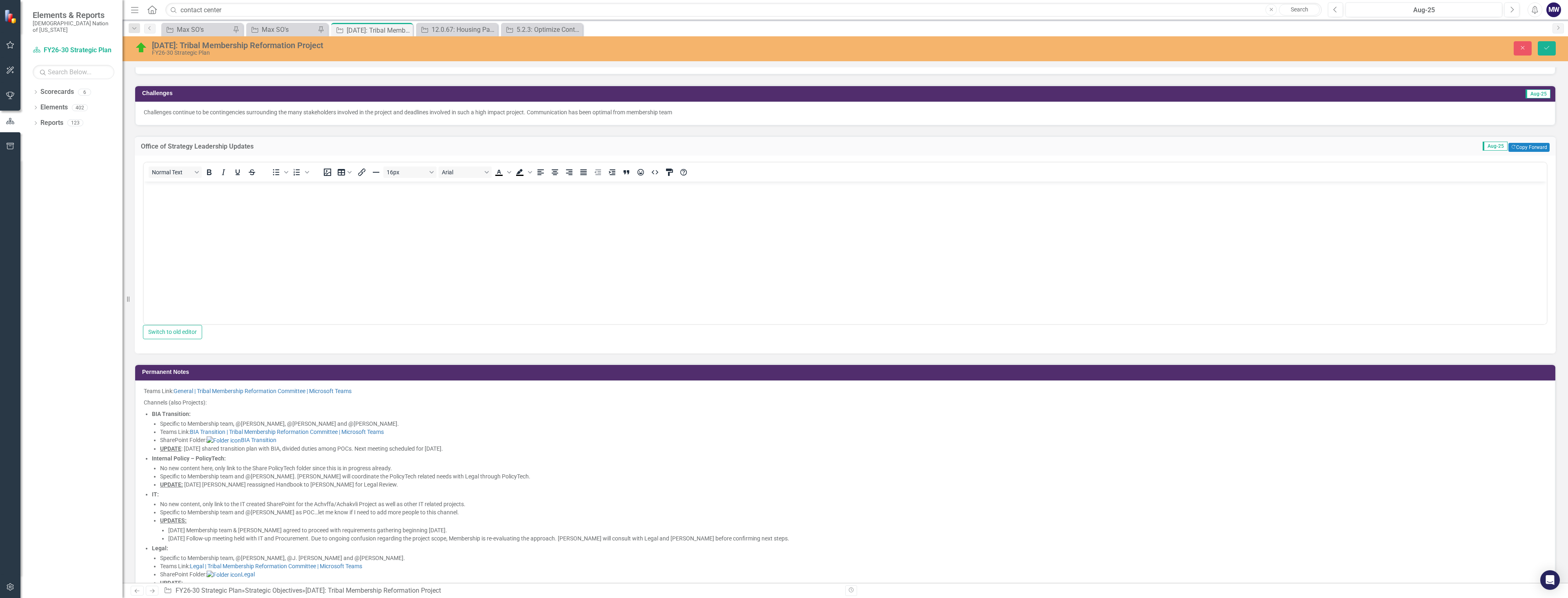
scroll to position [0, 0]
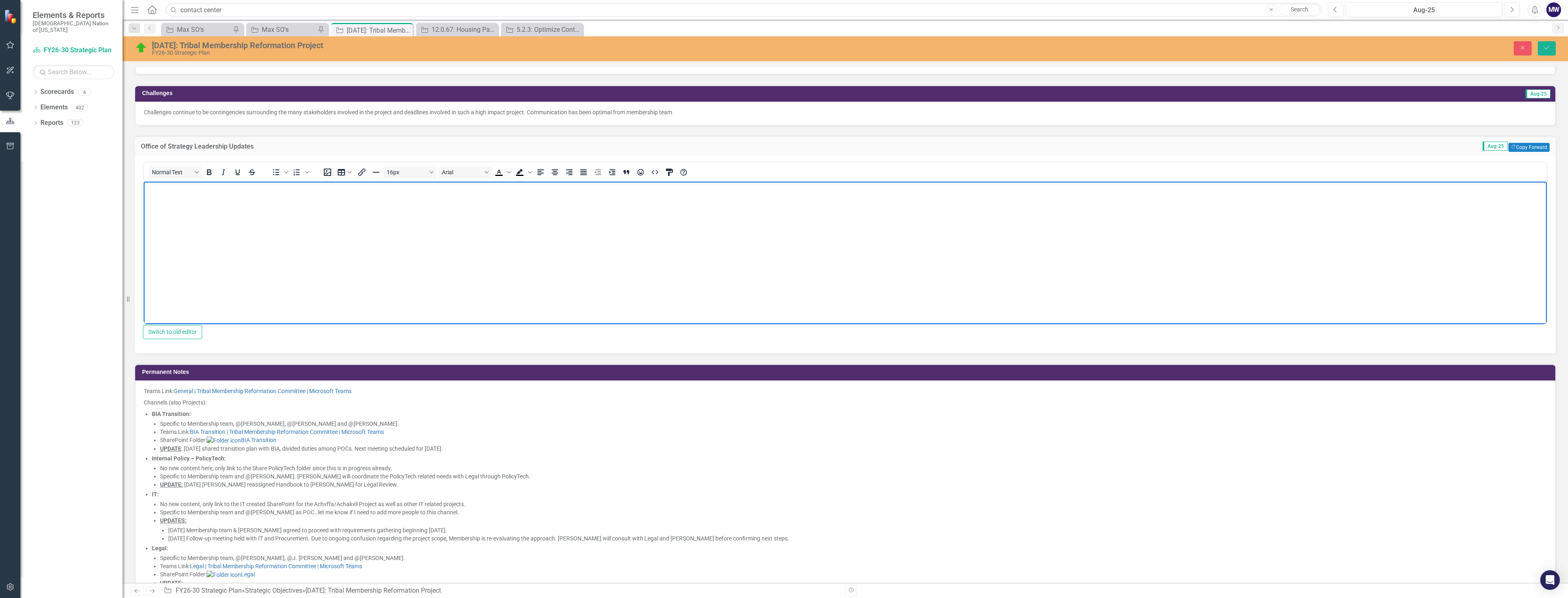
click at [237, 193] on p "Rich Text Area. Press ALT-0 for help." at bounding box center [845, 189] width 1399 height 10
click at [341, 189] on p "Currently working to identify KPI's surrounding Strategic Objective. While this…" at bounding box center [845, 189] width 1399 height 10
click at [362, 219] on p "While this project will go live" at bounding box center [845, 221] width 1399 height 10
click at [318, 221] on p "While this project will go live beginning October 1, software and operational c…" at bounding box center [845, 221] width 1399 height 10
drag, startPoint x: 424, startPoint y: 220, endPoint x: 430, endPoint y: 224, distance: 7.2
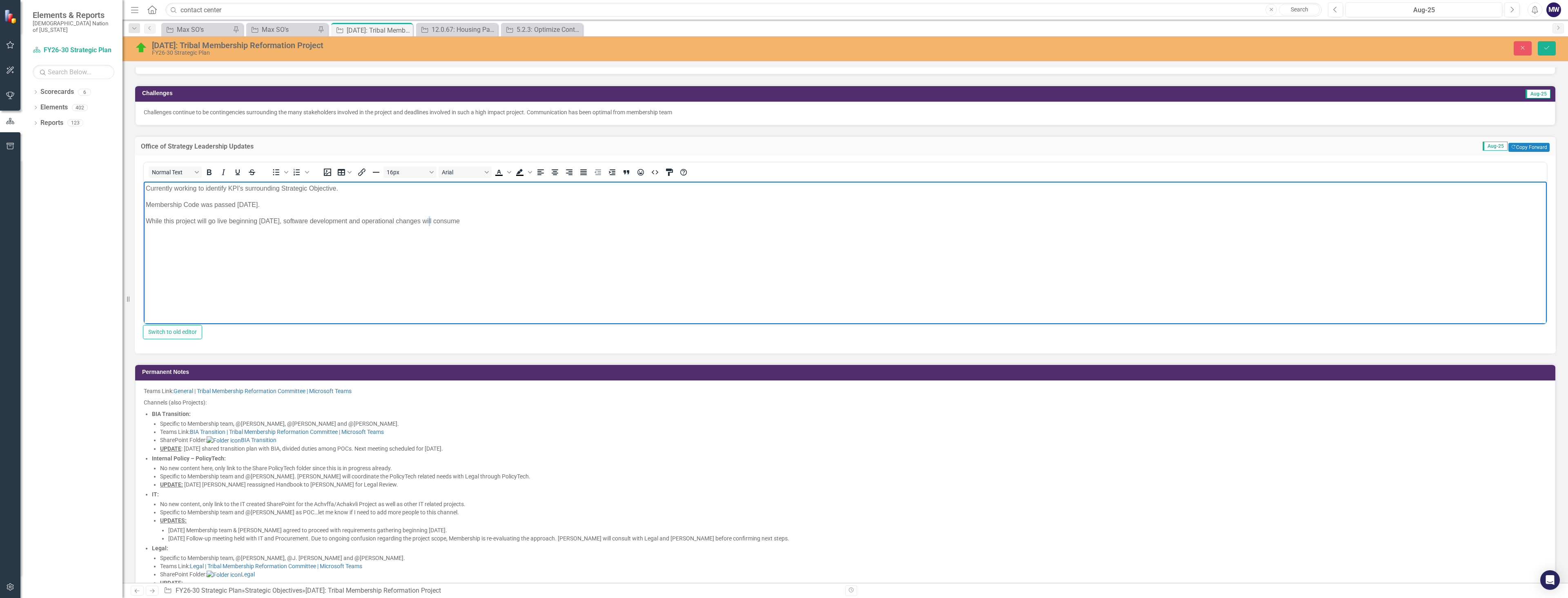
click at [430, 224] on p "While this project will go live beginning October 1, software development and o…" at bounding box center [845, 221] width 1399 height 10
click at [548, 223] on p "While this project will go live beginning October 1, software development and o…" at bounding box center [845, 221] width 1399 height 10
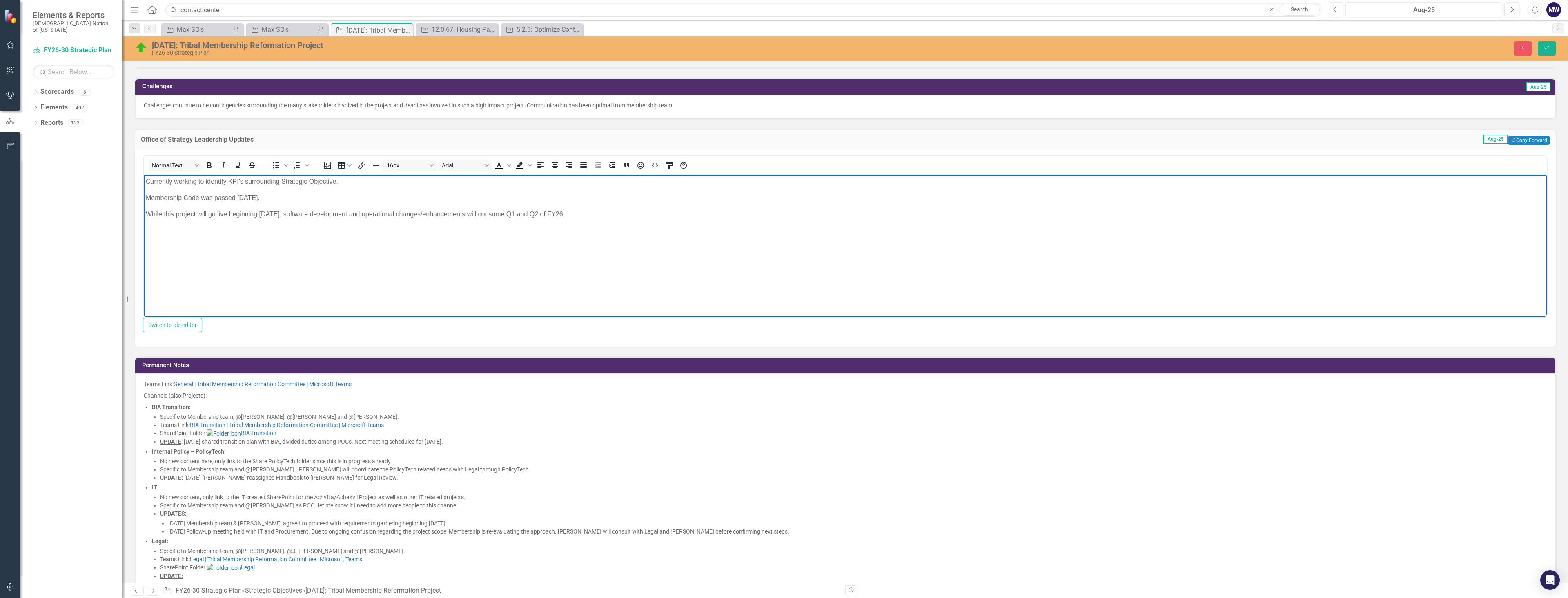
scroll to position [735, 0]
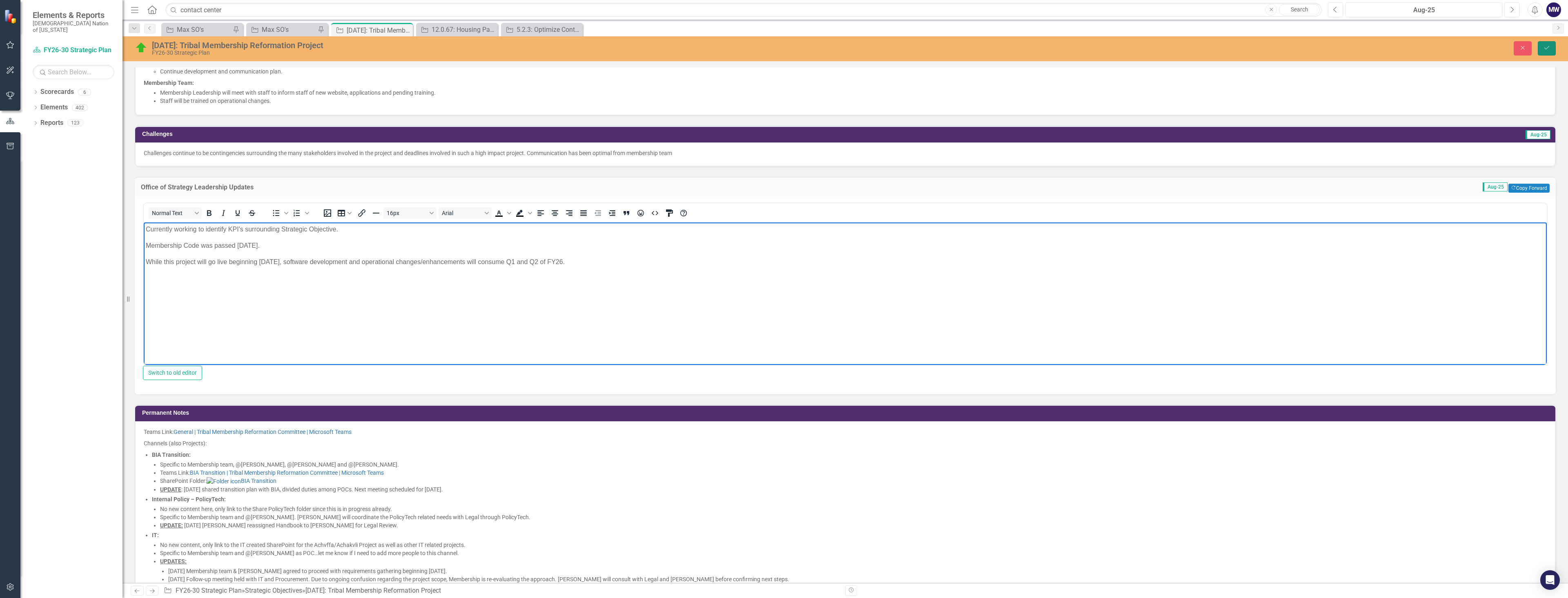
click at [1544, 49] on icon "Save" at bounding box center [1547, 47] width 7 height 5
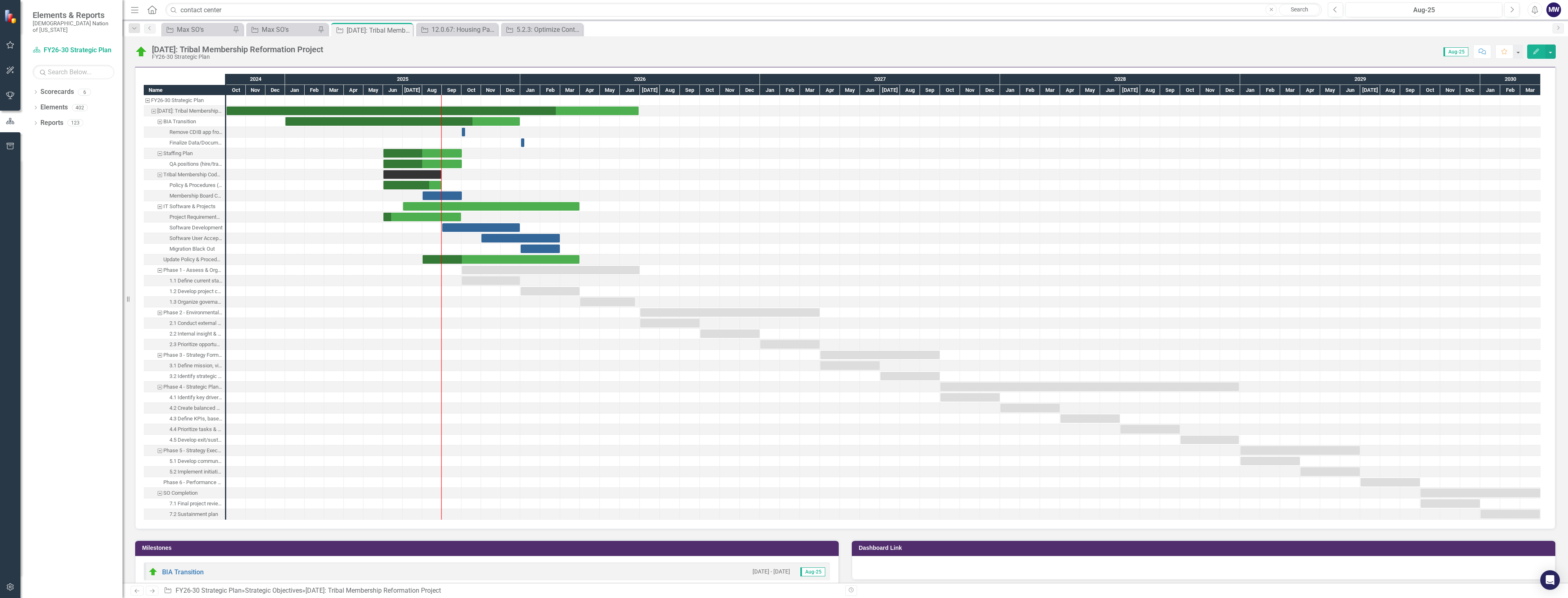
scroll to position [1551, 0]
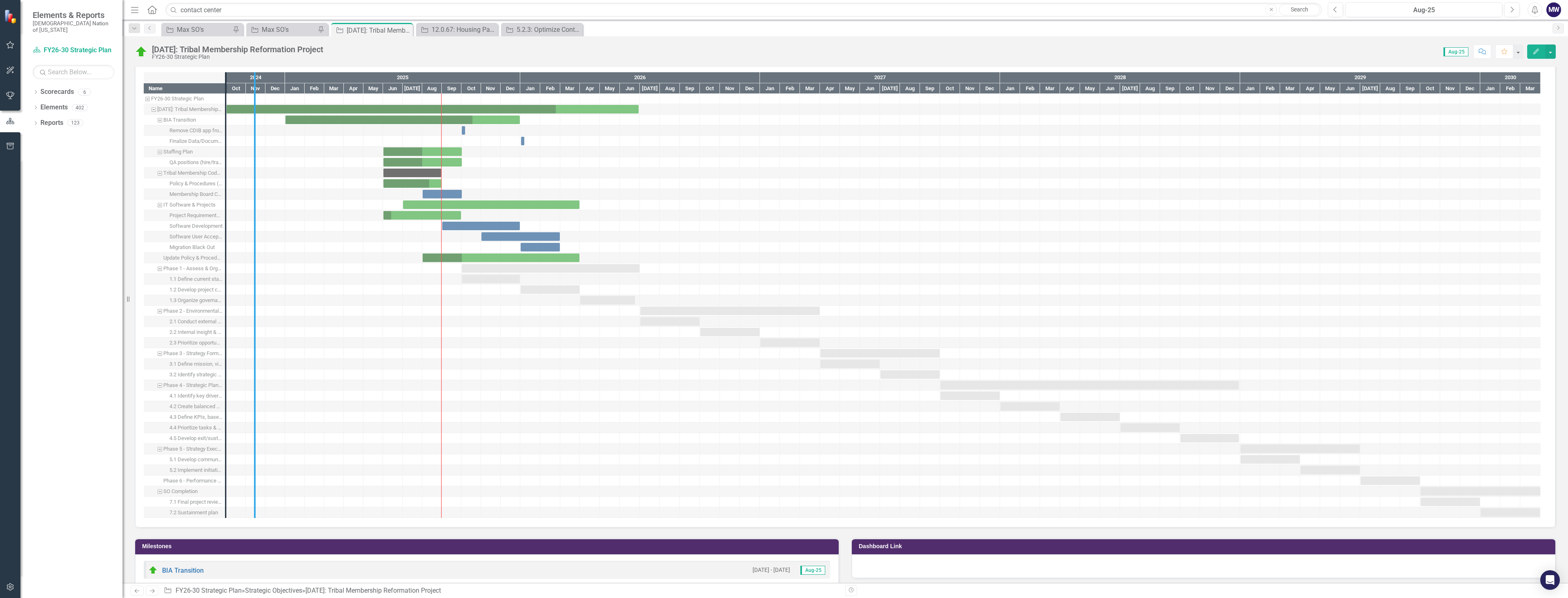
drag, startPoint x: 225, startPoint y: 383, endPoint x: 254, endPoint y: 381, distance: 29.1
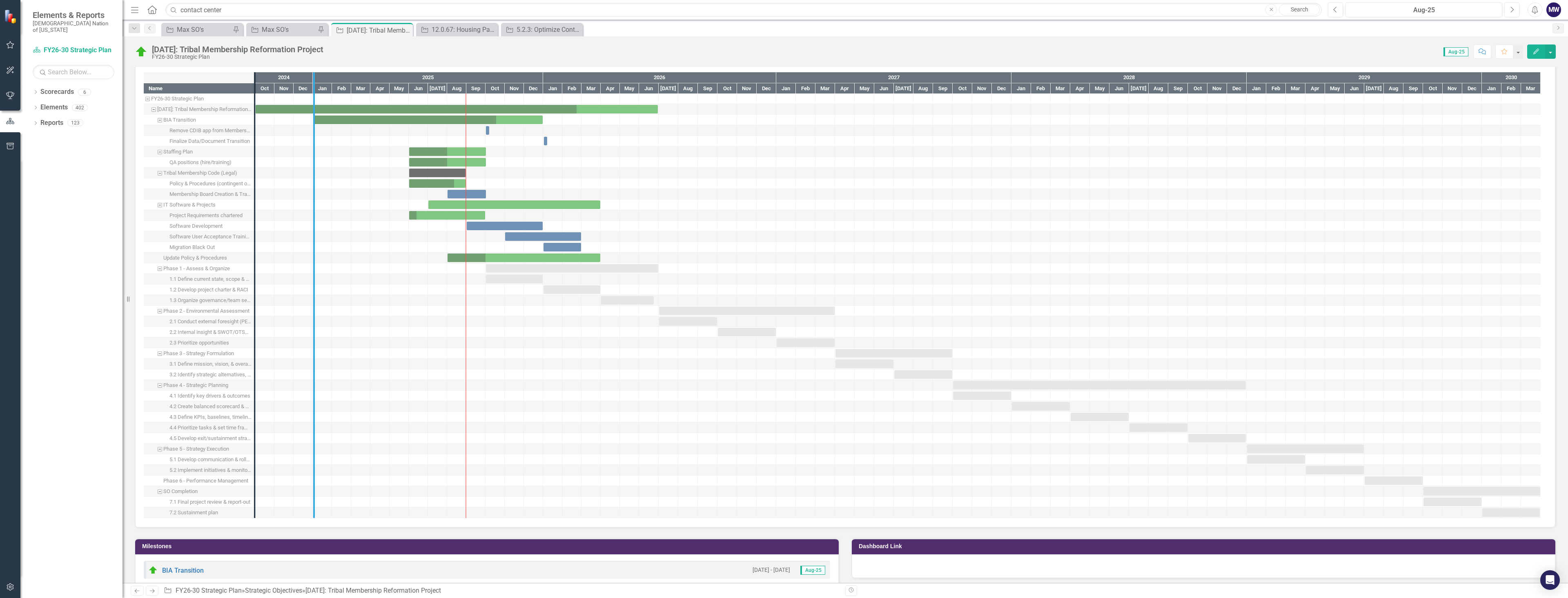
drag, startPoint x: 256, startPoint y: 398, endPoint x: 317, endPoint y: 402, distance: 61.1
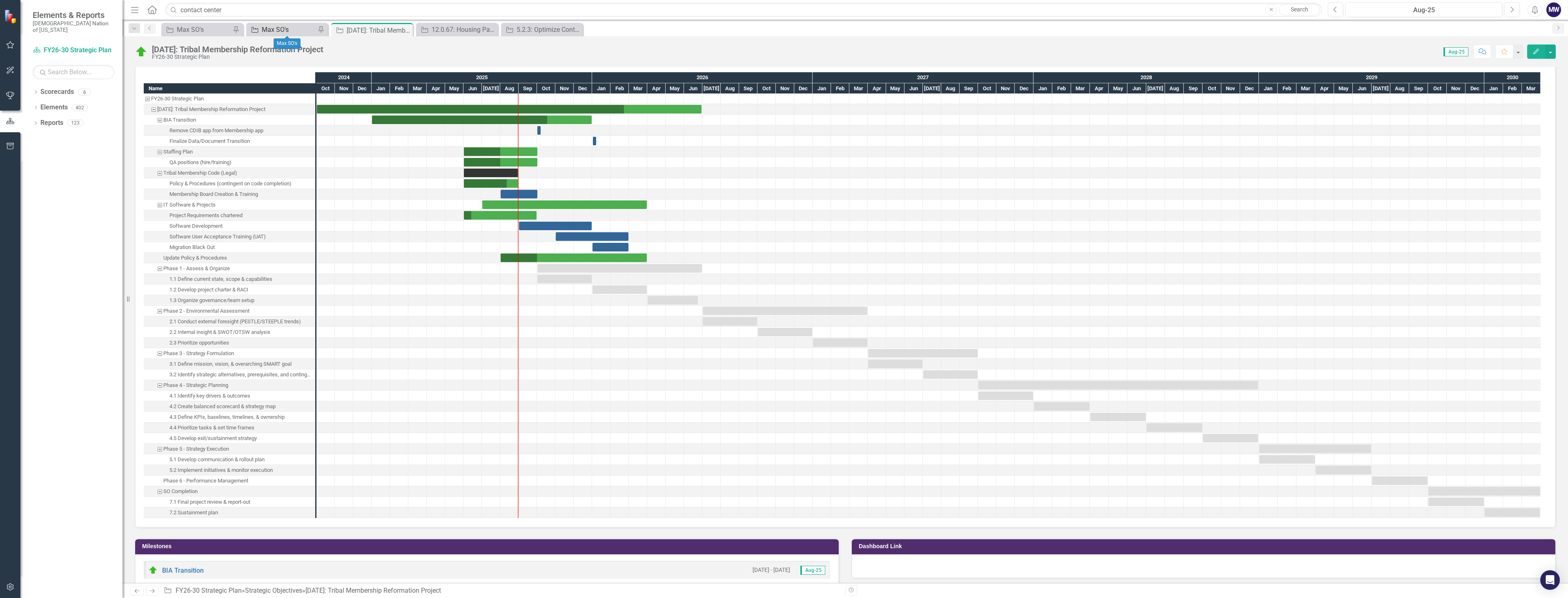
click at [290, 26] on div "Max SO's" at bounding box center [289, 29] width 54 height 10
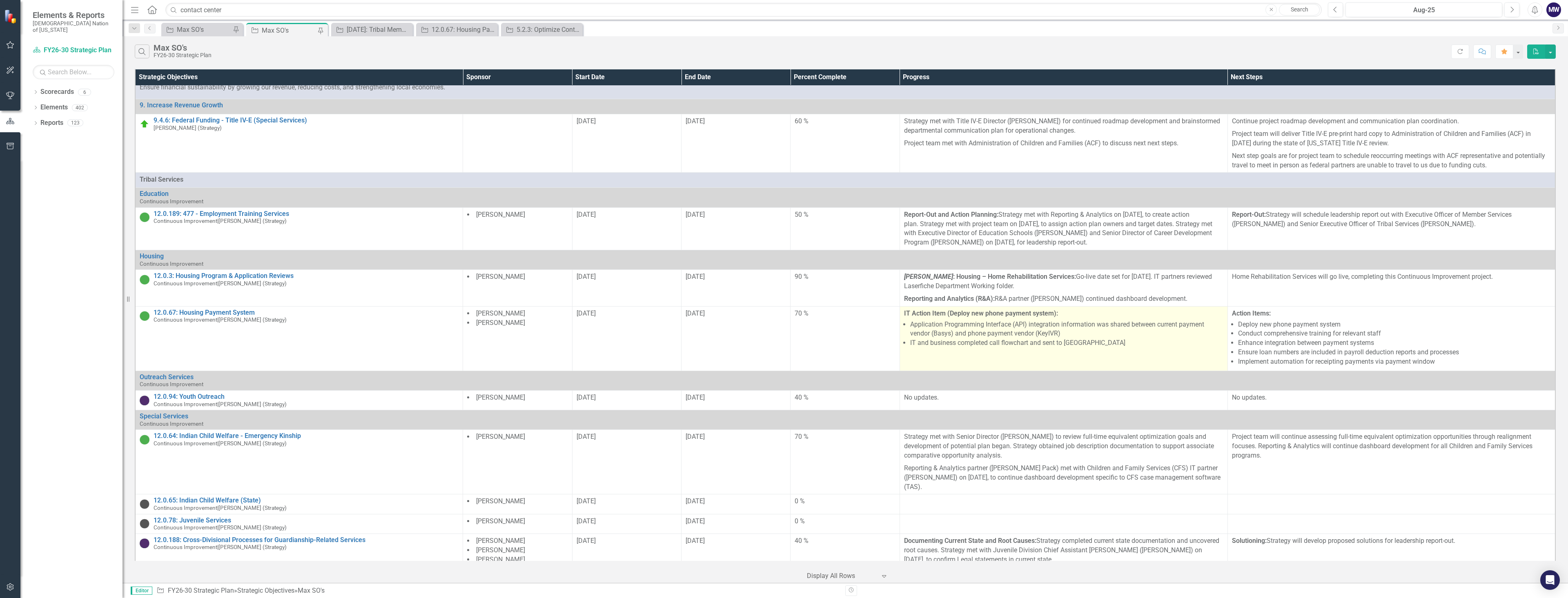
scroll to position [611, 0]
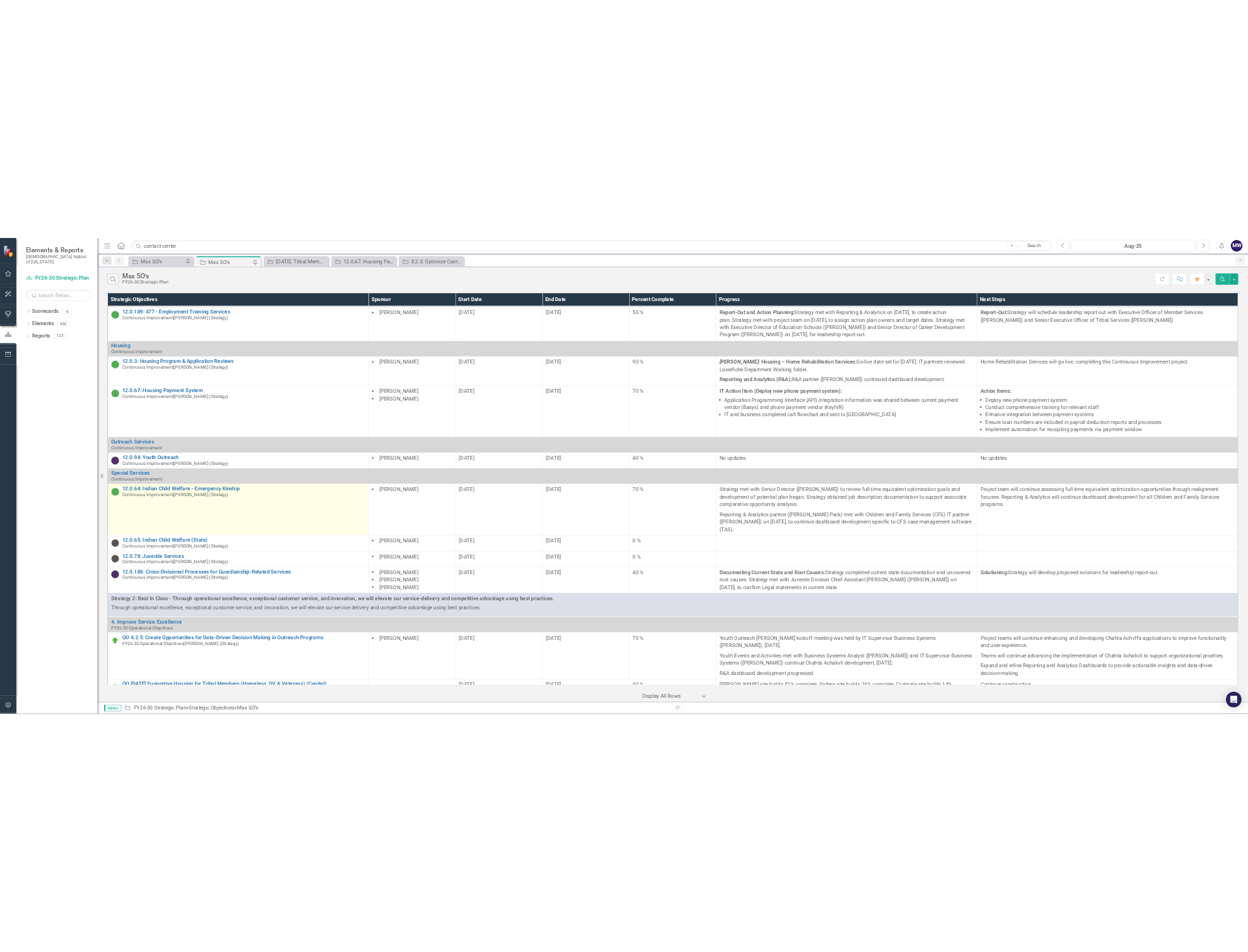
scroll to position [1299, 0]
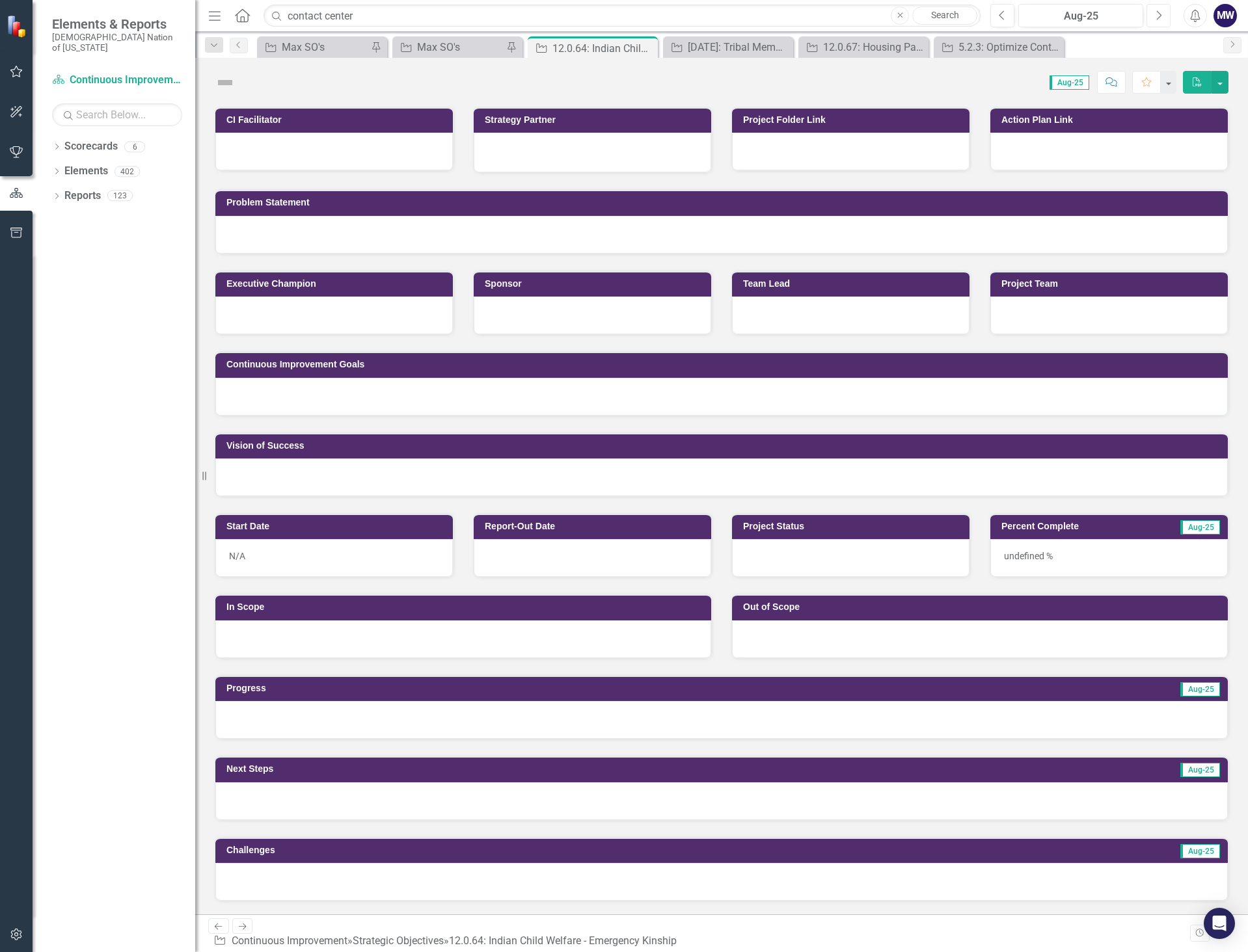
click at [1159, 13] on icon "button" at bounding box center [1159, 15] width 5 height 9
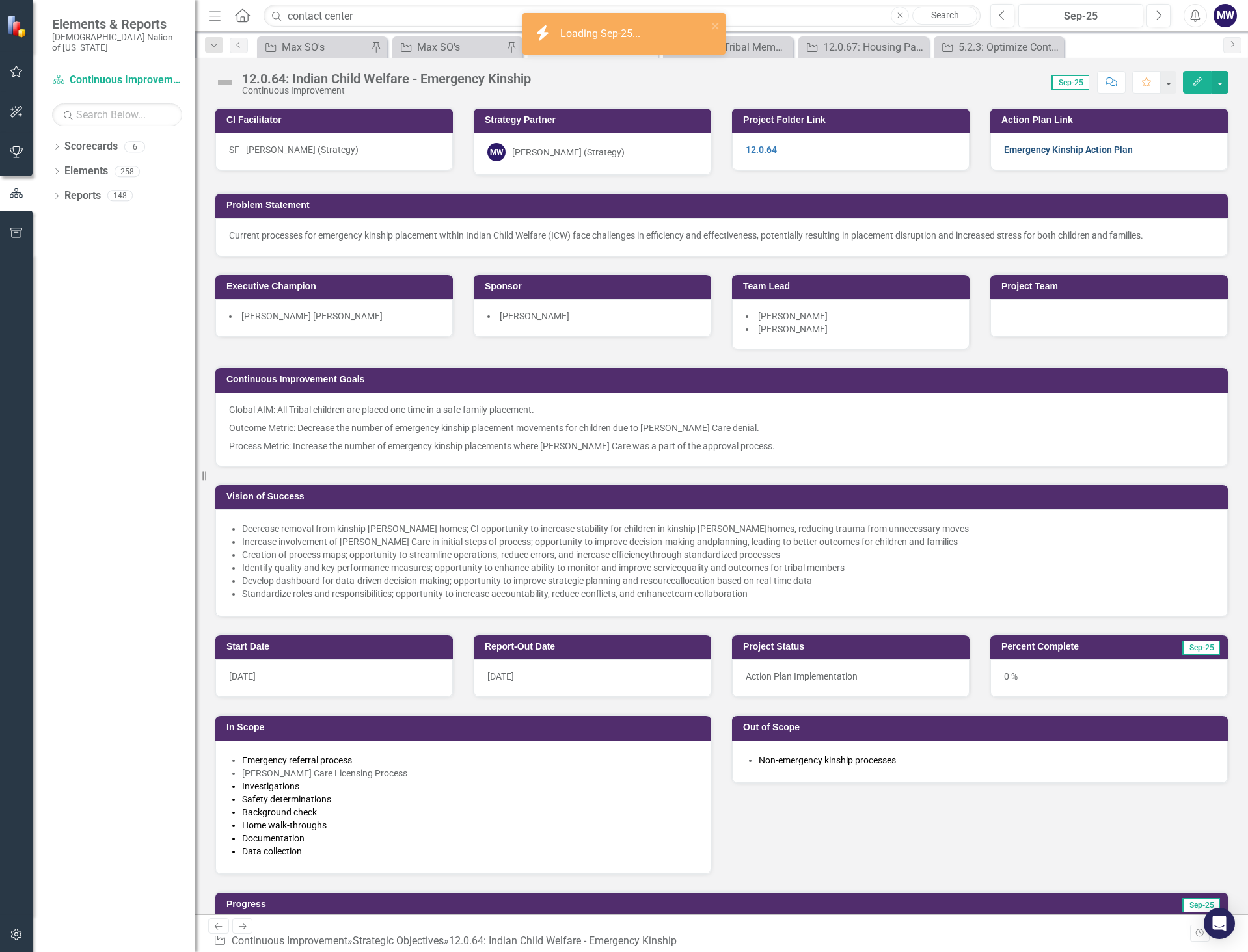
click at [1079, 150] on link "Emergency Kinship Action Plan" at bounding box center [1068, 149] width 129 height 11
click at [465, 54] on div "Max SO's" at bounding box center [460, 47] width 86 height 16
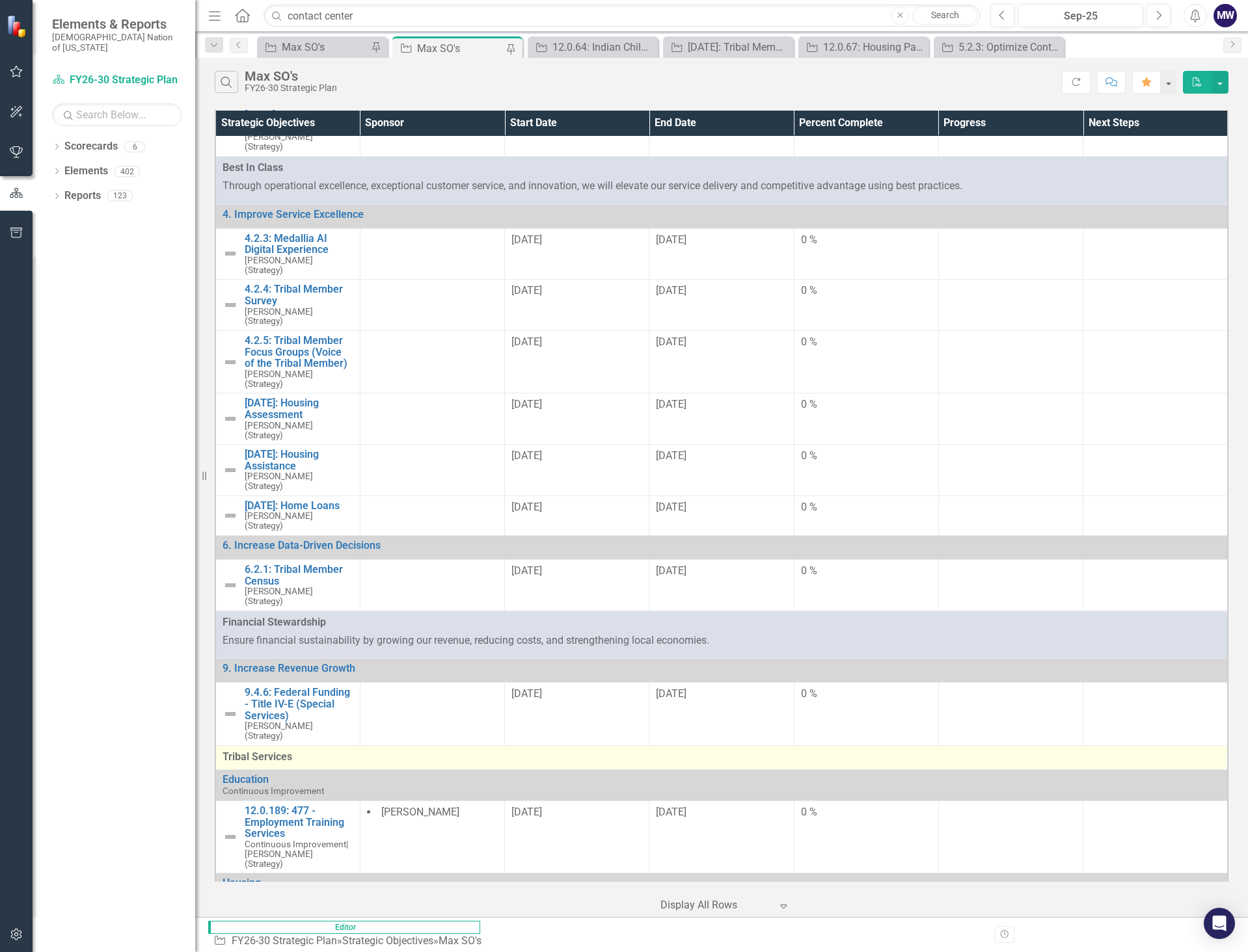
scroll to position [260, 0]
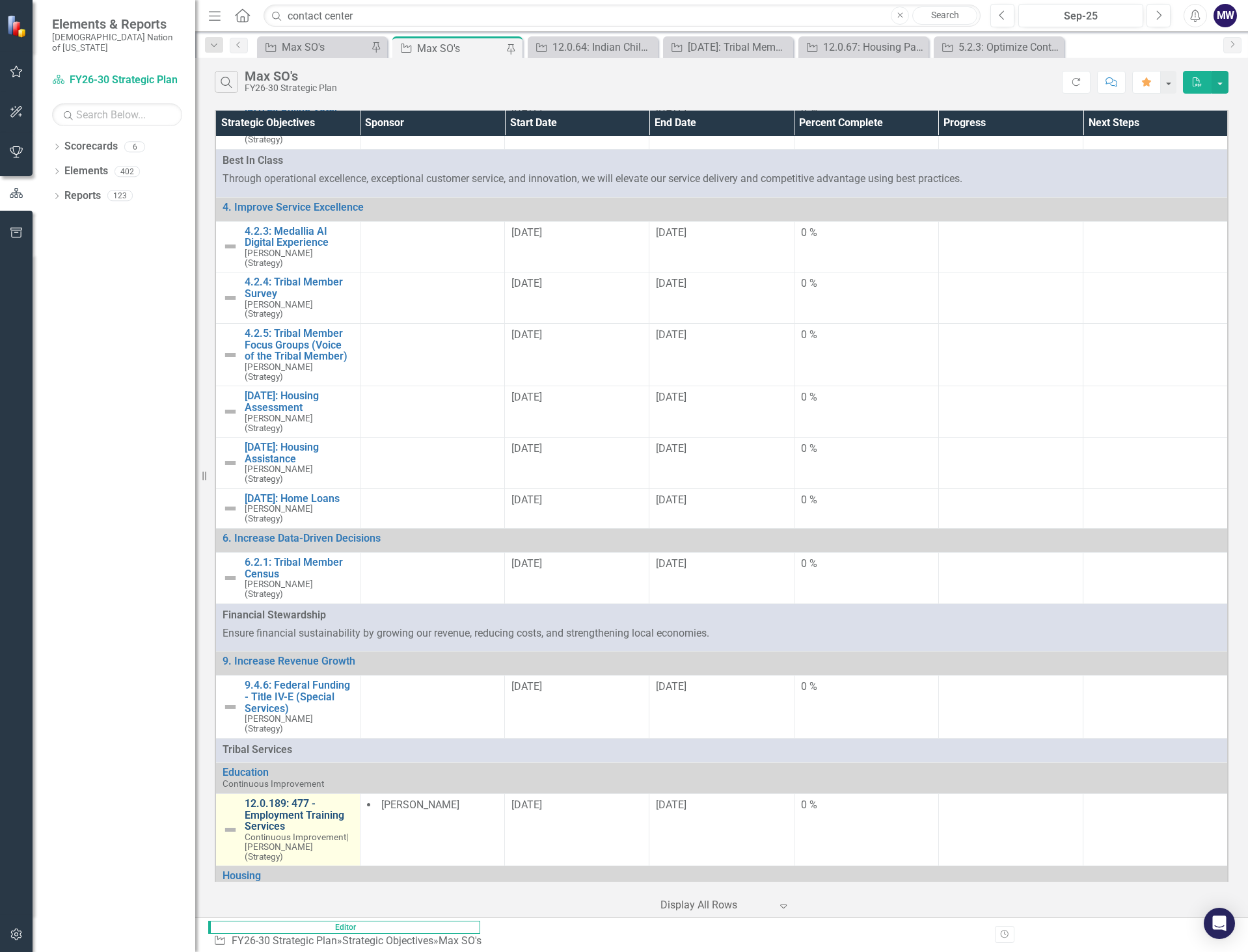
click at [353, 798] on link "12.0.189: 477 - Employment Training Services" at bounding box center [299, 815] width 109 height 35
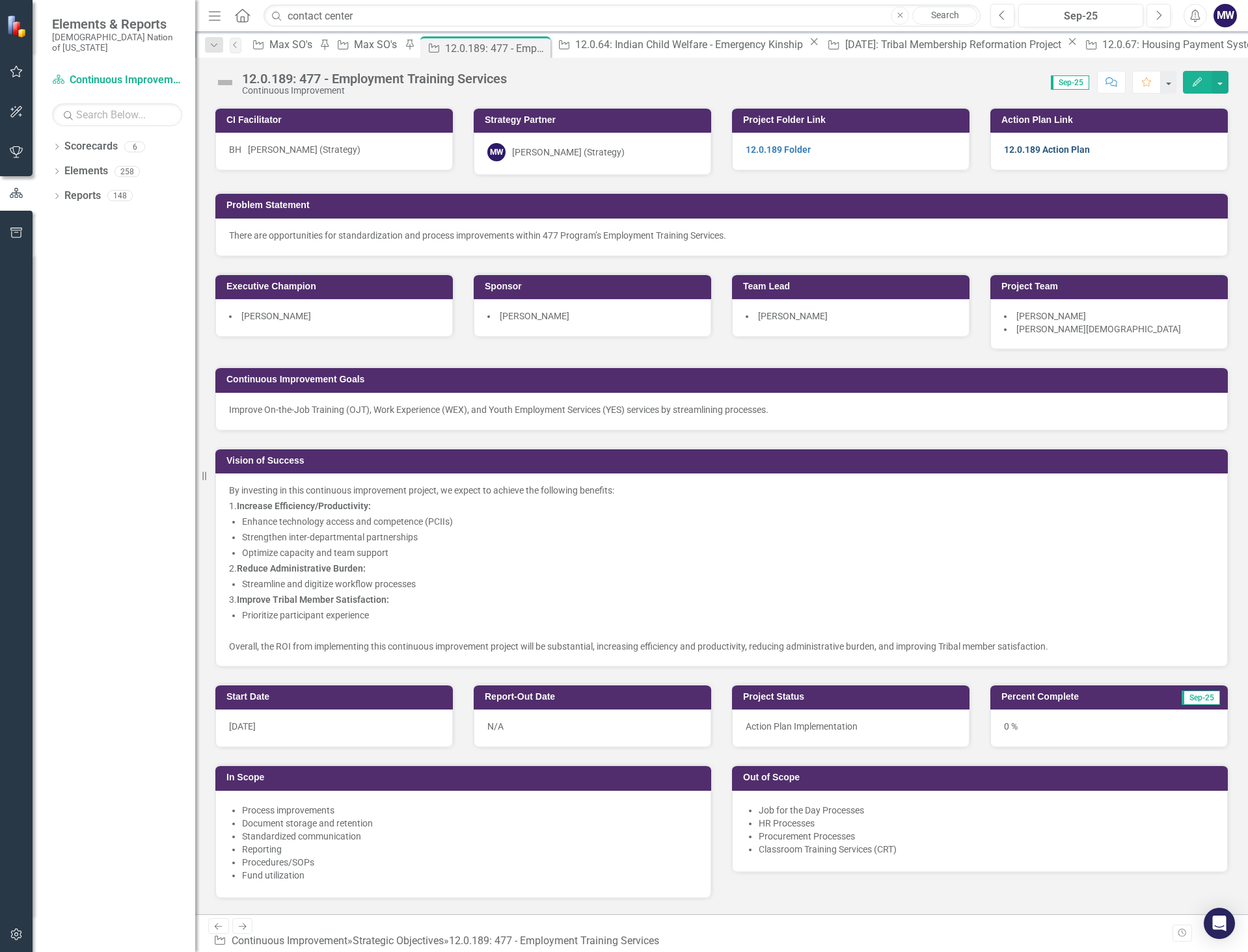
click at [1048, 150] on link "12.0.189 Action Plan" at bounding box center [1046, 149] width 86 height 11
